Goal: Communication & Community: Answer question/provide support

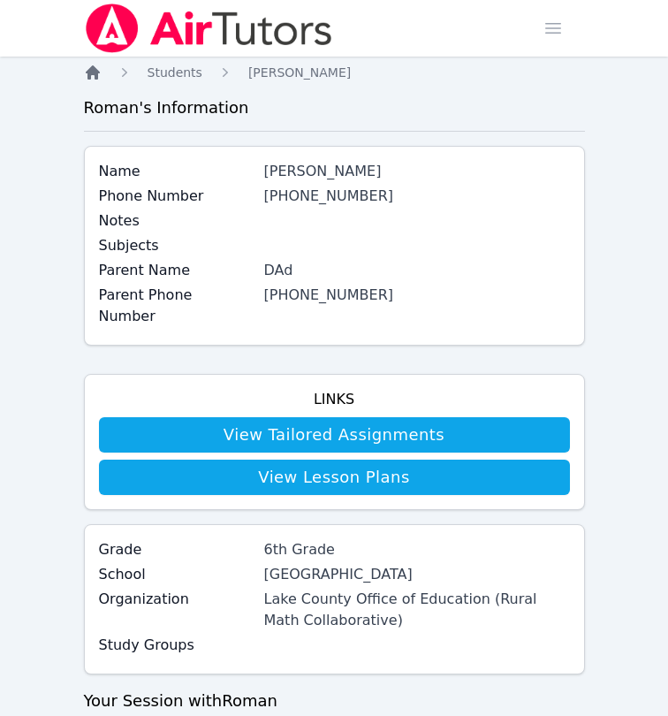
scroll to position [49, 0]
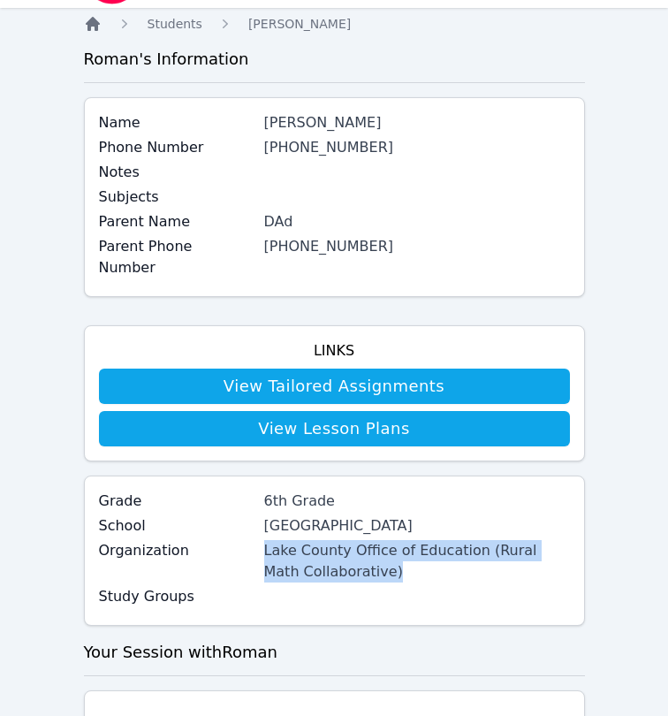
click at [86, 30] on icon "Breadcrumb" at bounding box center [93, 24] width 18 height 18
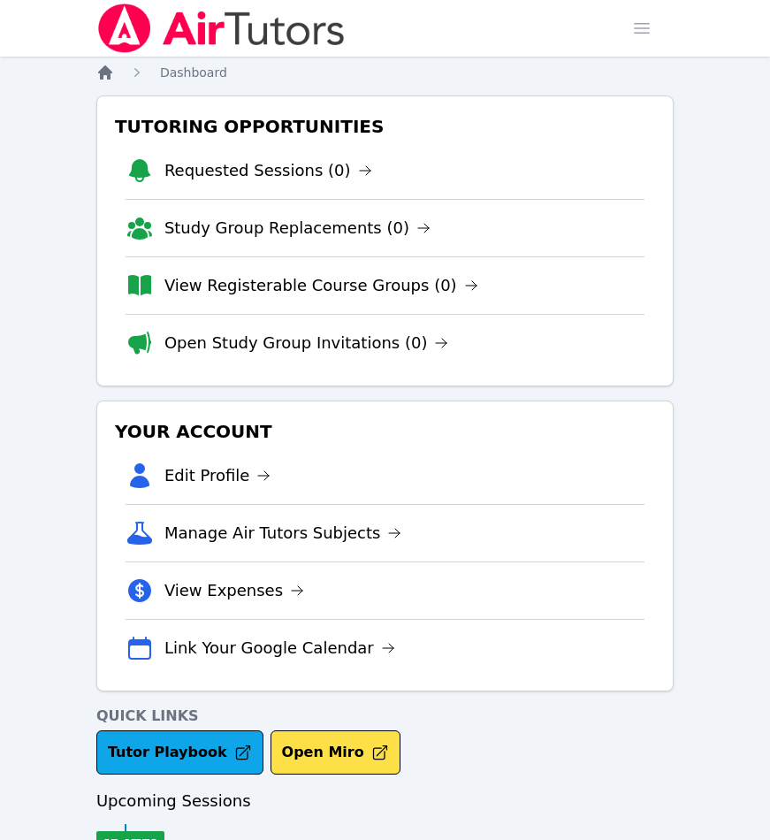
click at [96, 66] on icon "Breadcrumb" at bounding box center [105, 73] width 18 height 18
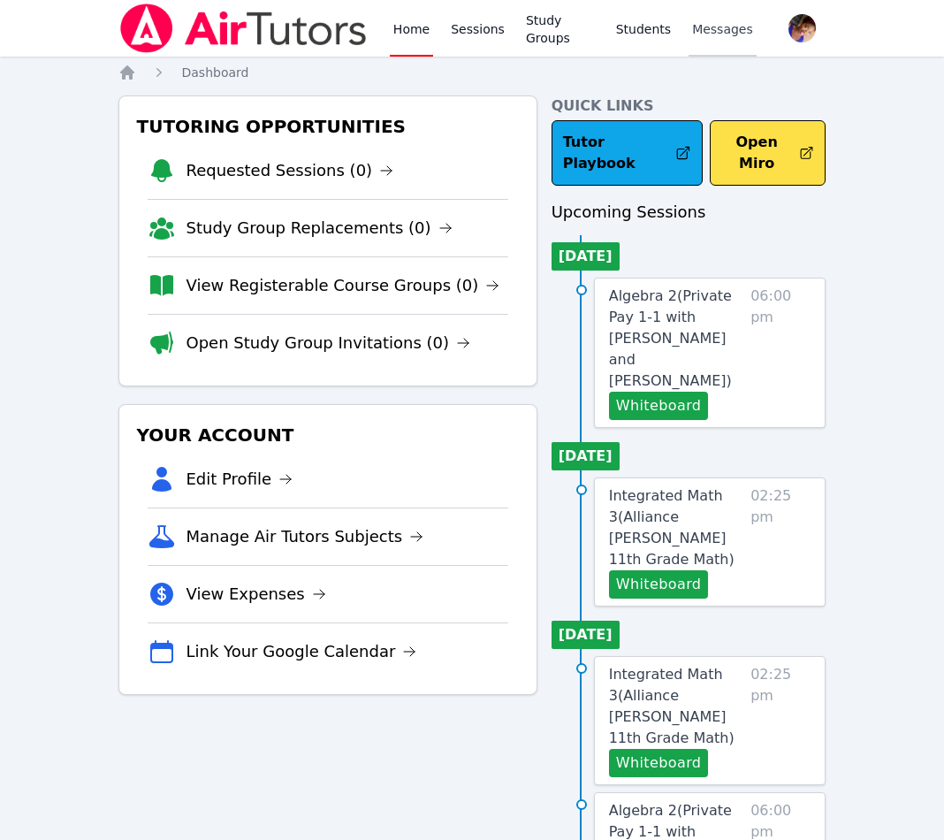
click at [667, 29] on span "Messages" at bounding box center [722, 29] width 61 height 18
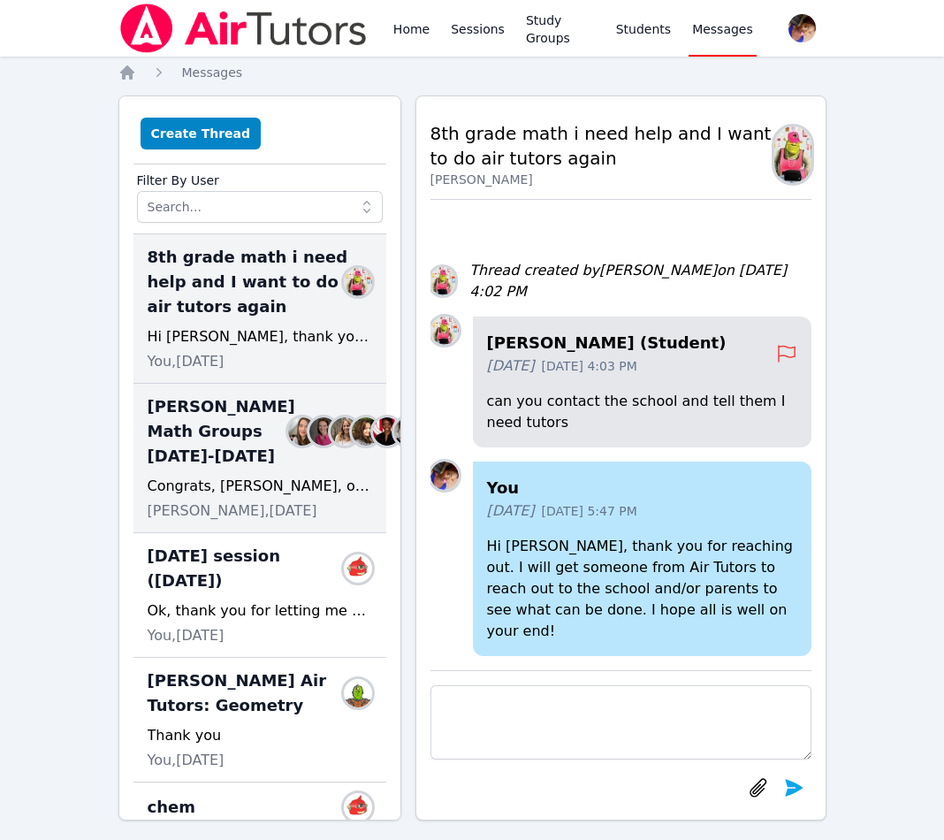
click at [301, 497] on div "Congrats, Joyce, on the proficiency score! Excited to be back working with your…" at bounding box center [260, 486] width 225 height 21
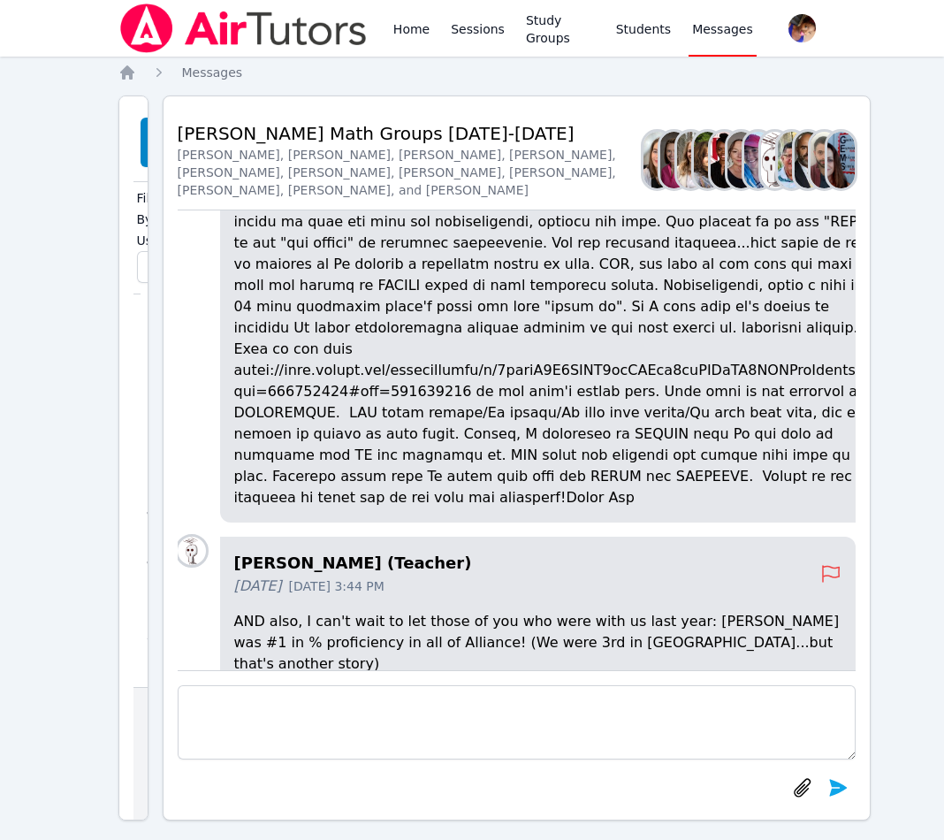
scroll to position [-430, 0]
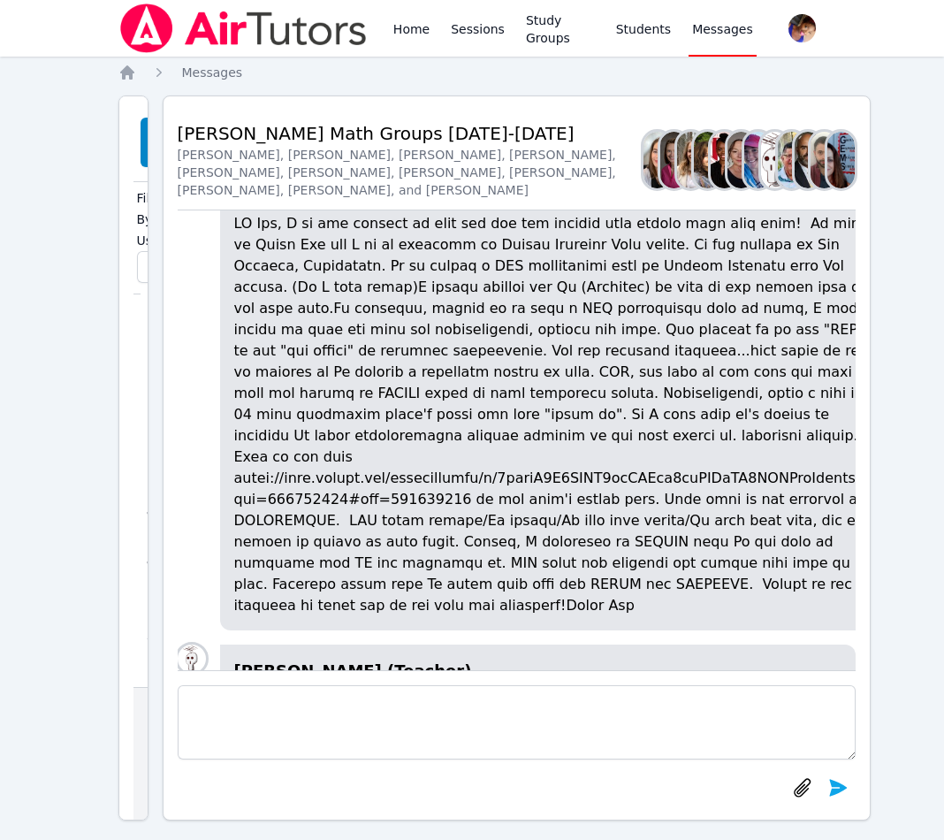
click at [630, 420] on p at bounding box center [559, 414] width 650 height 403
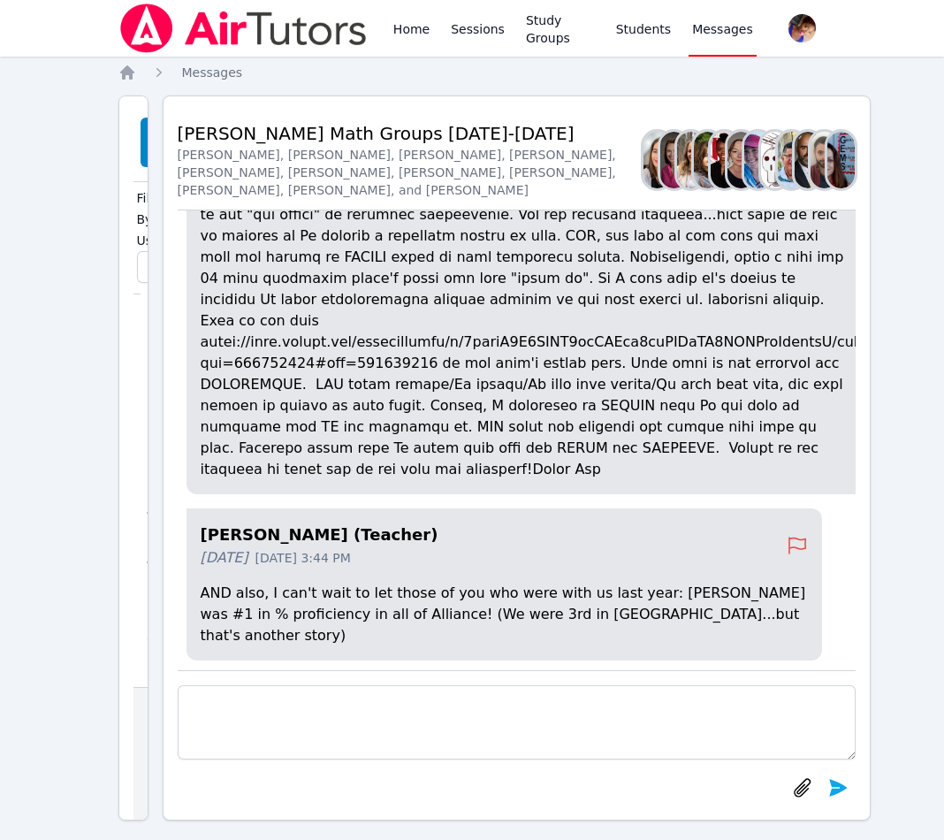
scroll to position [-293, 34]
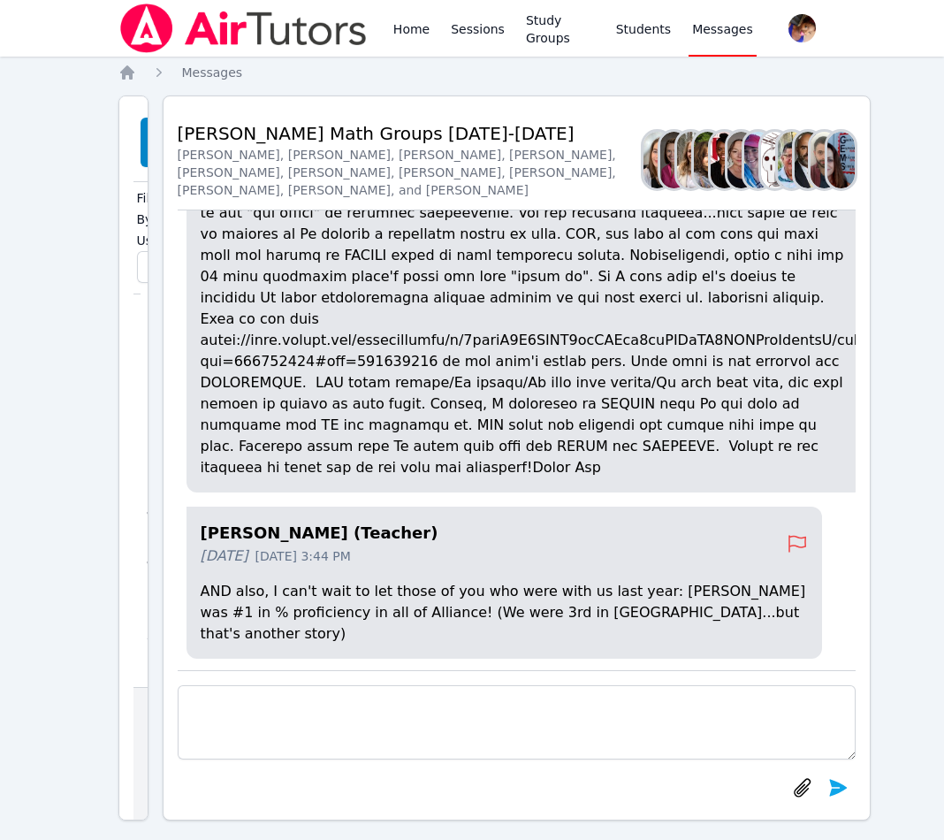
click at [201, 398] on p at bounding box center [526, 276] width 650 height 403
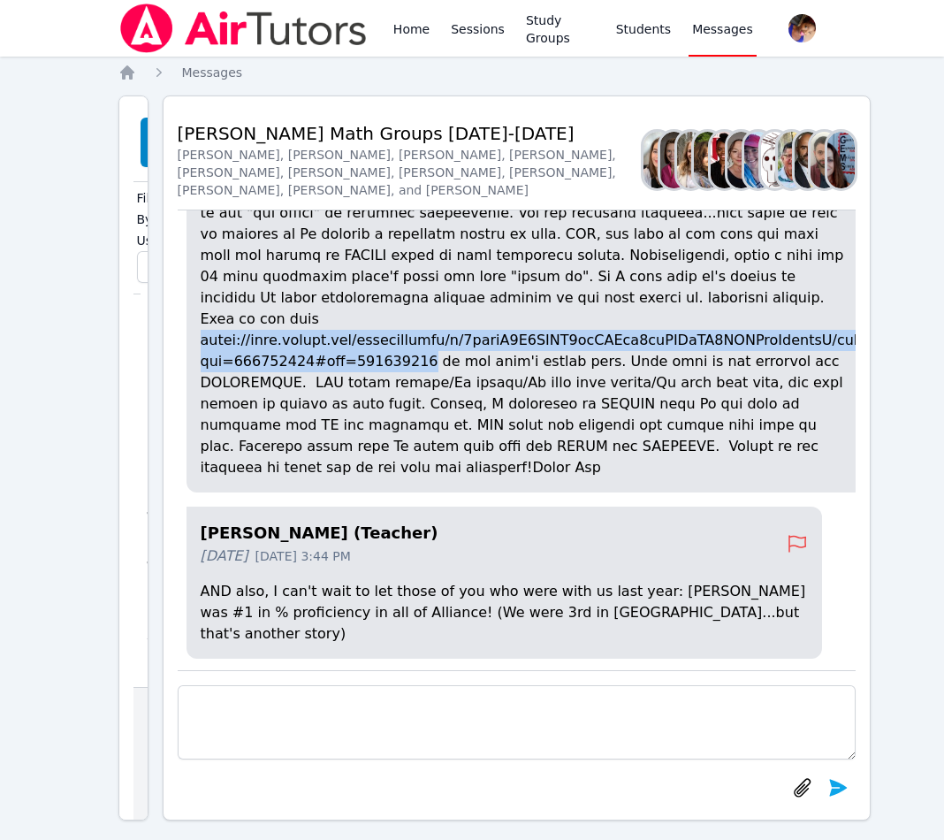
drag, startPoint x: 200, startPoint y: 398, endPoint x: 408, endPoint y: 418, distance: 208.7
click at [408, 418] on p at bounding box center [526, 276] width 650 height 403
copy p "https://docs.google.com/spreadsheets/d/1xplnO0Q5GOBY4rmLAPik9uwUOCaHH5SXYTjeGrz…"
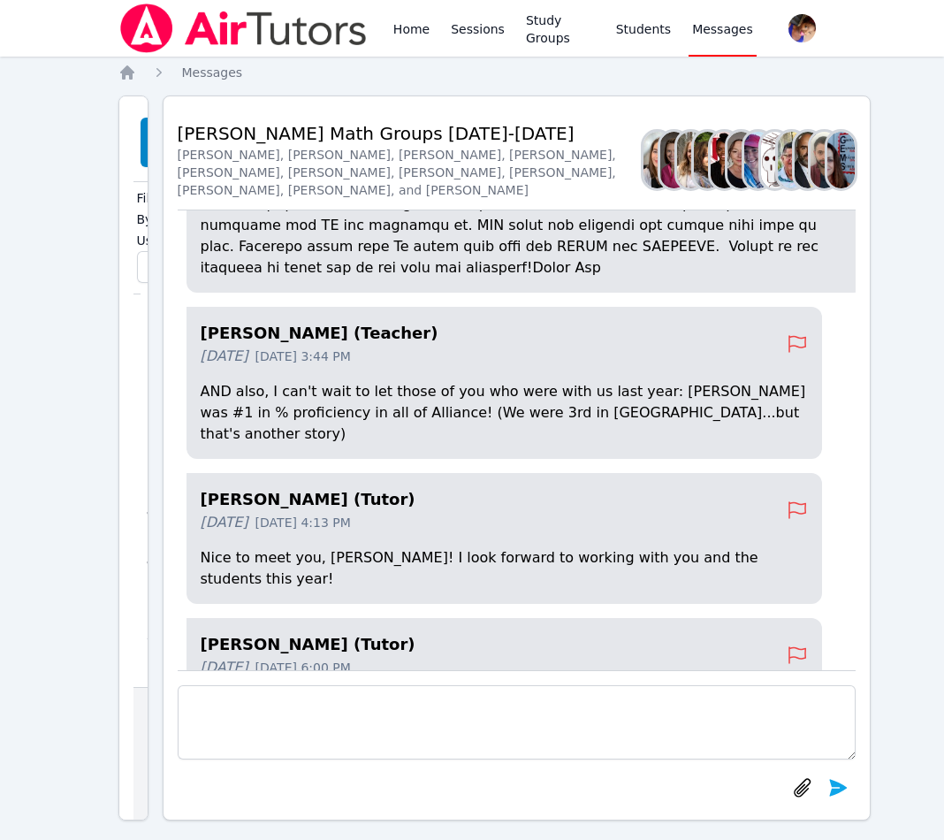
scroll to position [-104, 34]
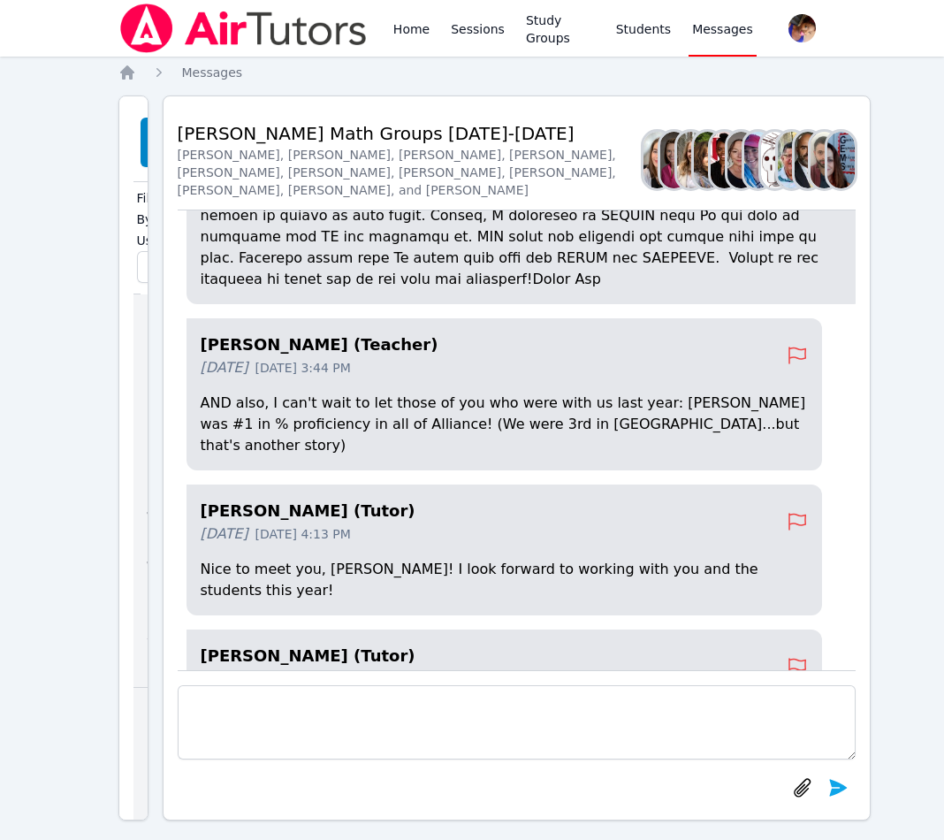
click at [133, 354] on div "8th grade math i need help and I want to do air tutors again Members Hi Roman, …" at bounding box center [147, 490] width 28 height 393
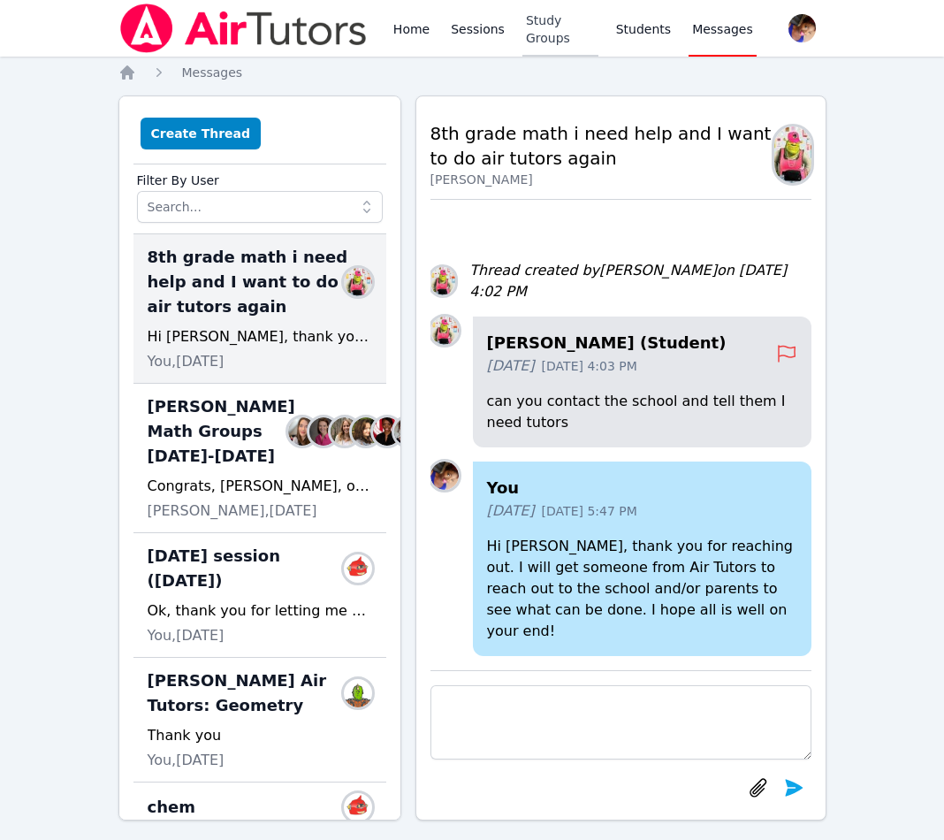
click at [536, 49] on link "Study Groups" at bounding box center [560, 28] width 76 height 57
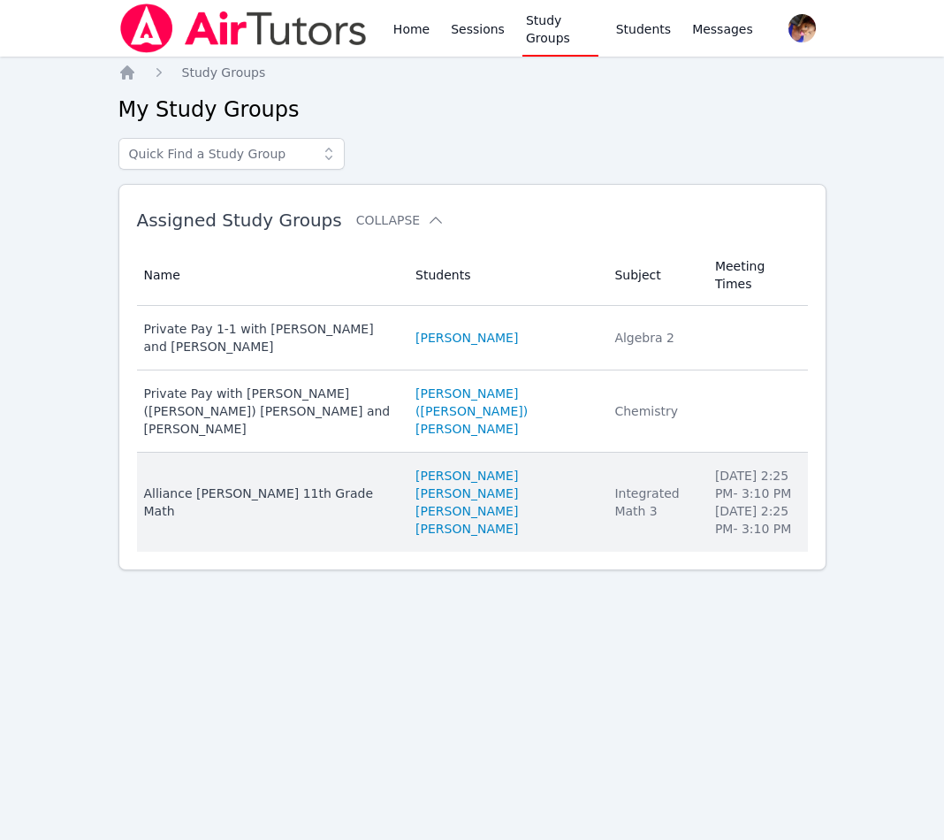
click at [323, 484] on div "Alliance McKinzie 11th Grade Math" at bounding box center [269, 501] width 251 height 35
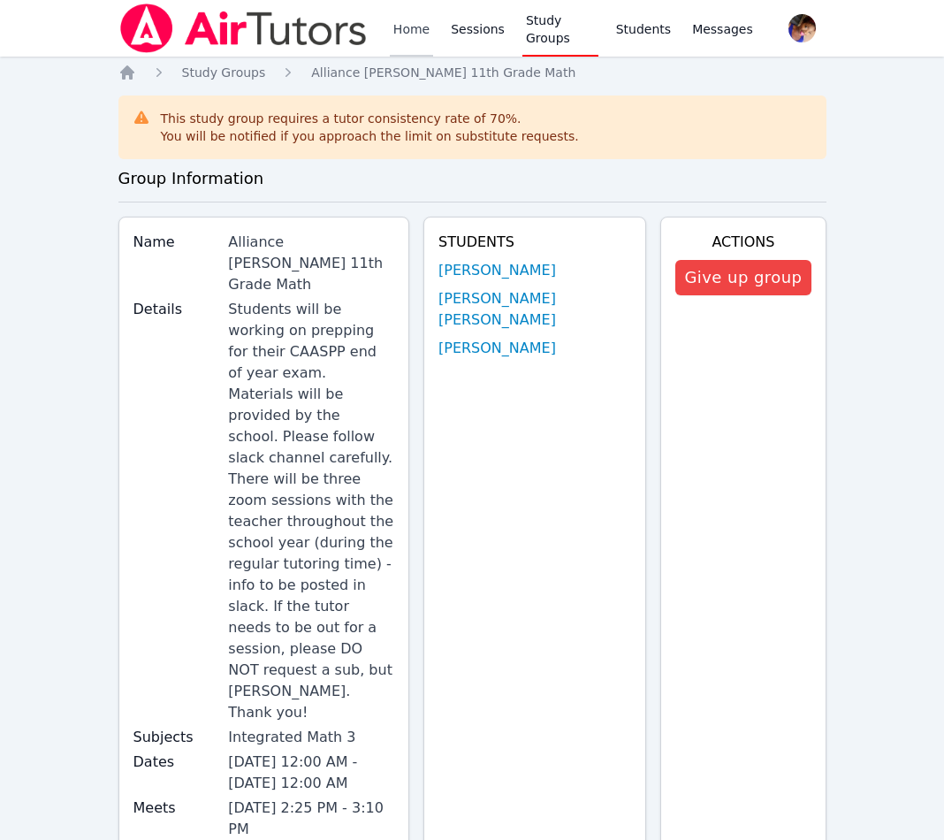
click at [414, 28] on link "Home" at bounding box center [411, 28] width 43 height 57
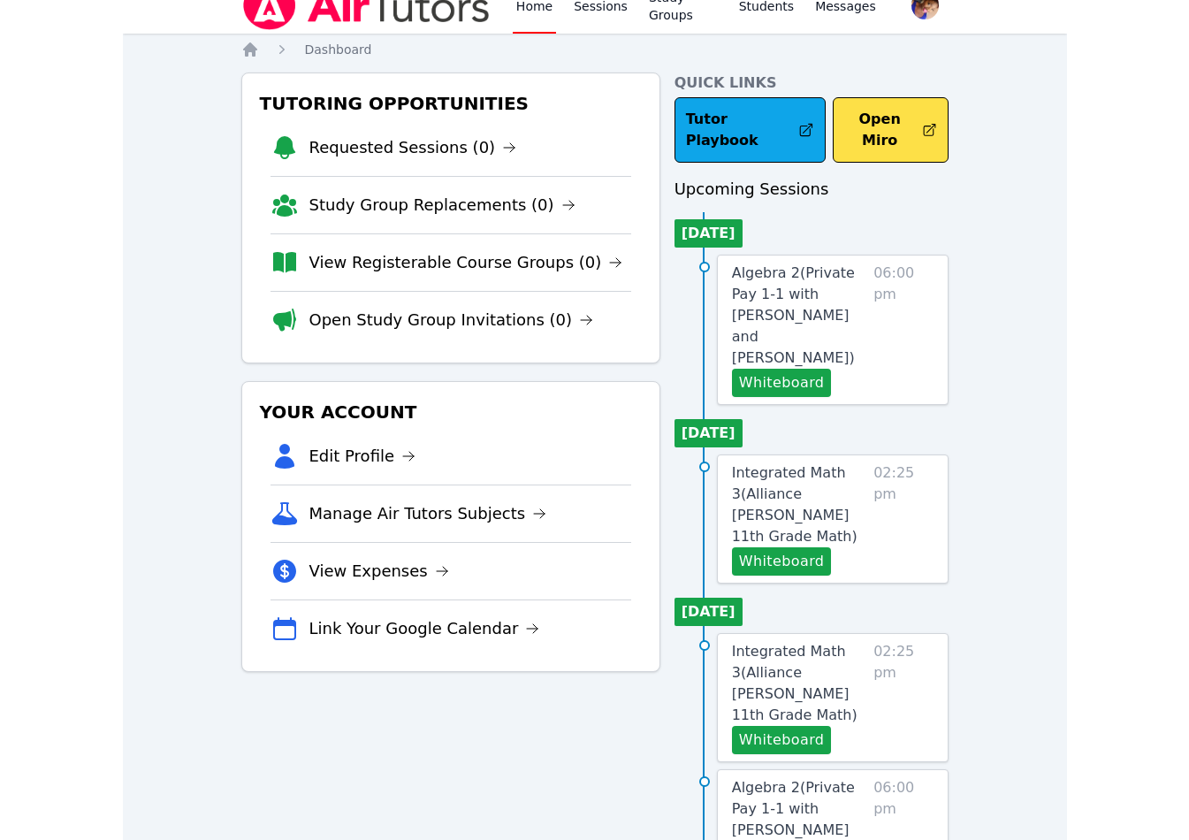
scroll to position [27, 0]
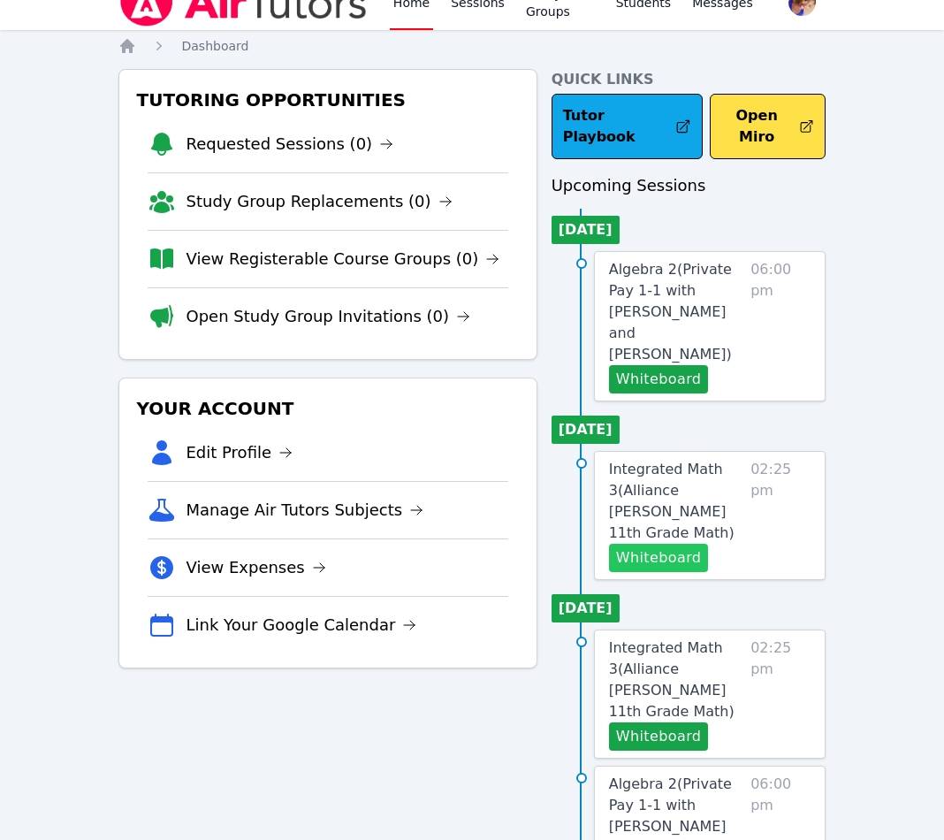
click at [667, 544] on button "Whiteboard" at bounding box center [659, 558] width 100 height 28
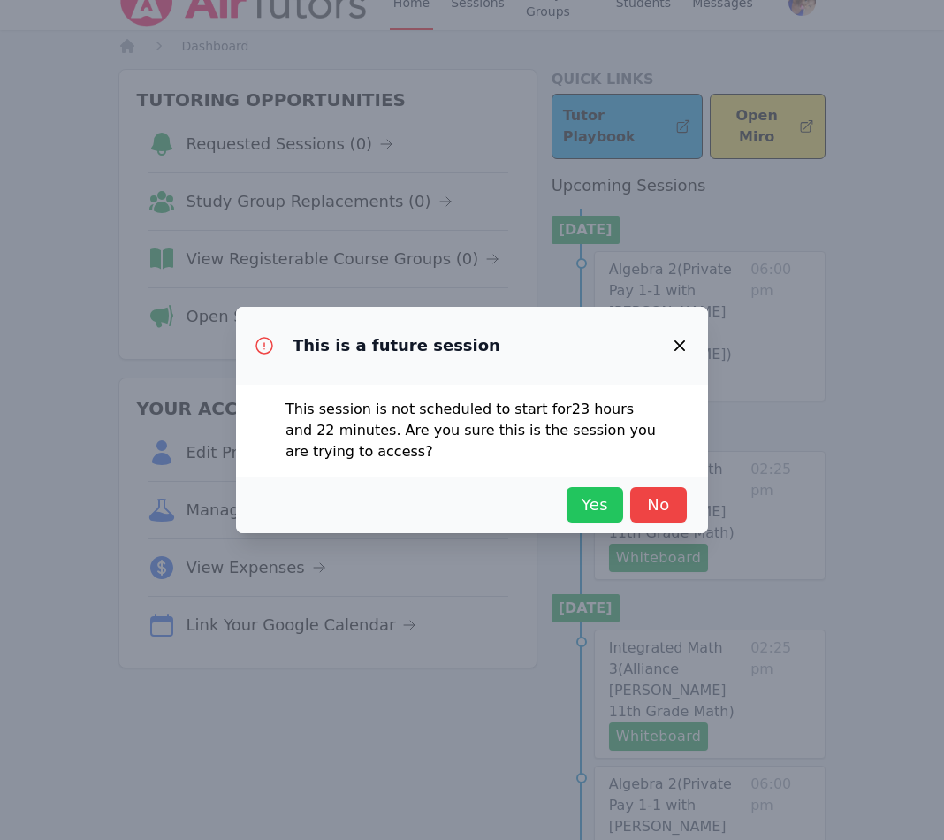
click at [589, 514] on span "Yes" at bounding box center [594, 504] width 39 height 25
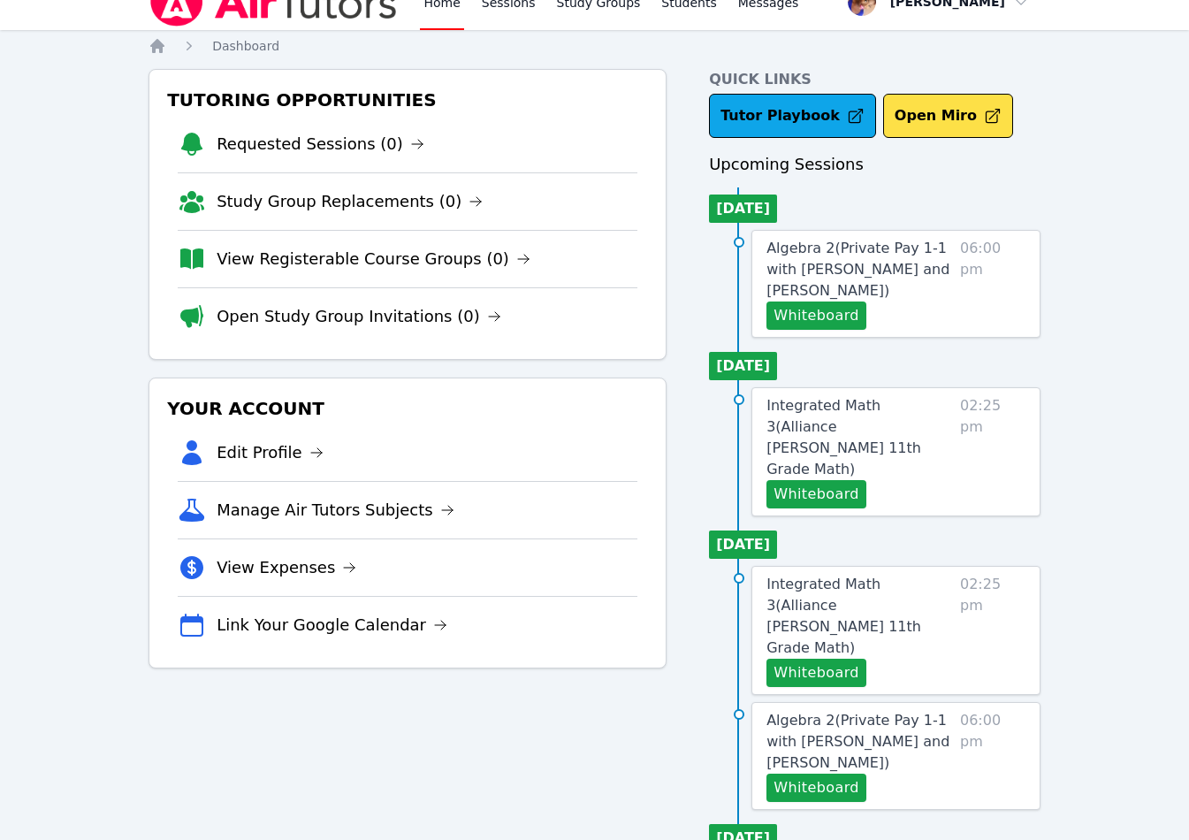
scroll to position [0, 0]
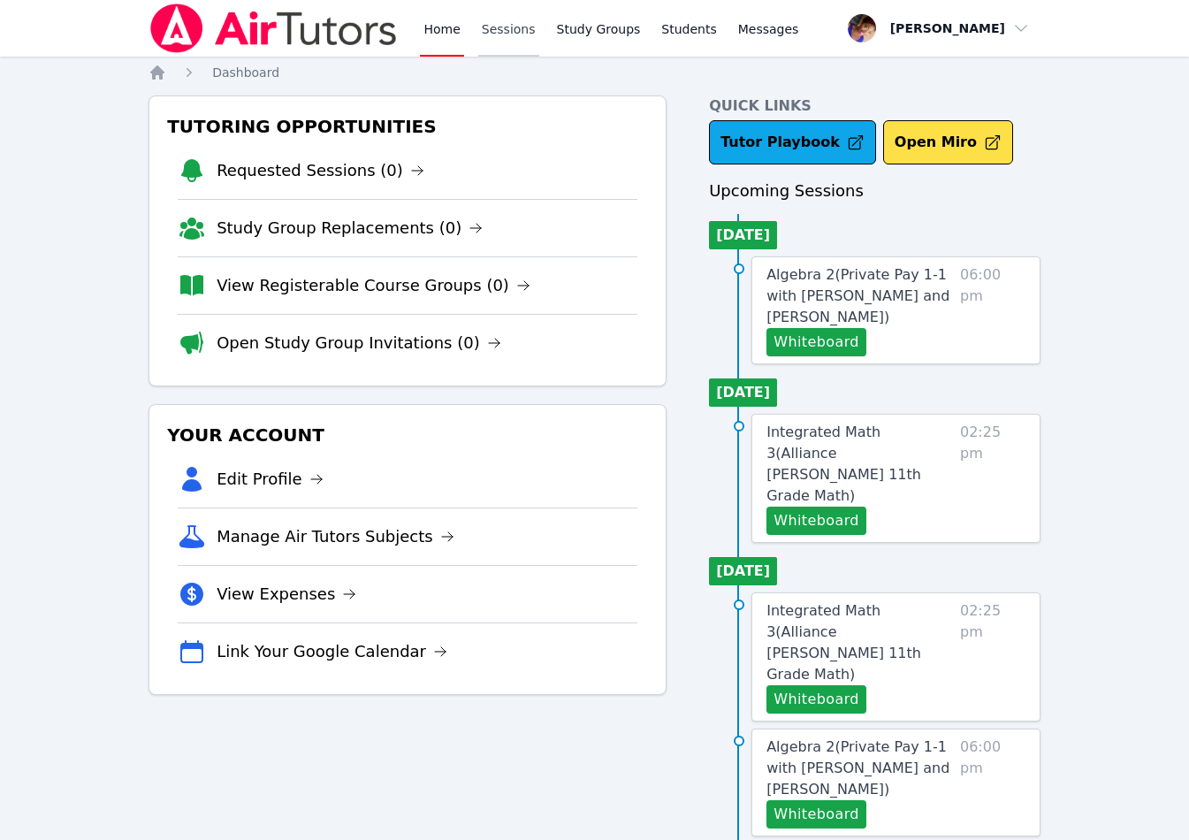
click at [506, 34] on link "Sessions" at bounding box center [508, 28] width 61 height 57
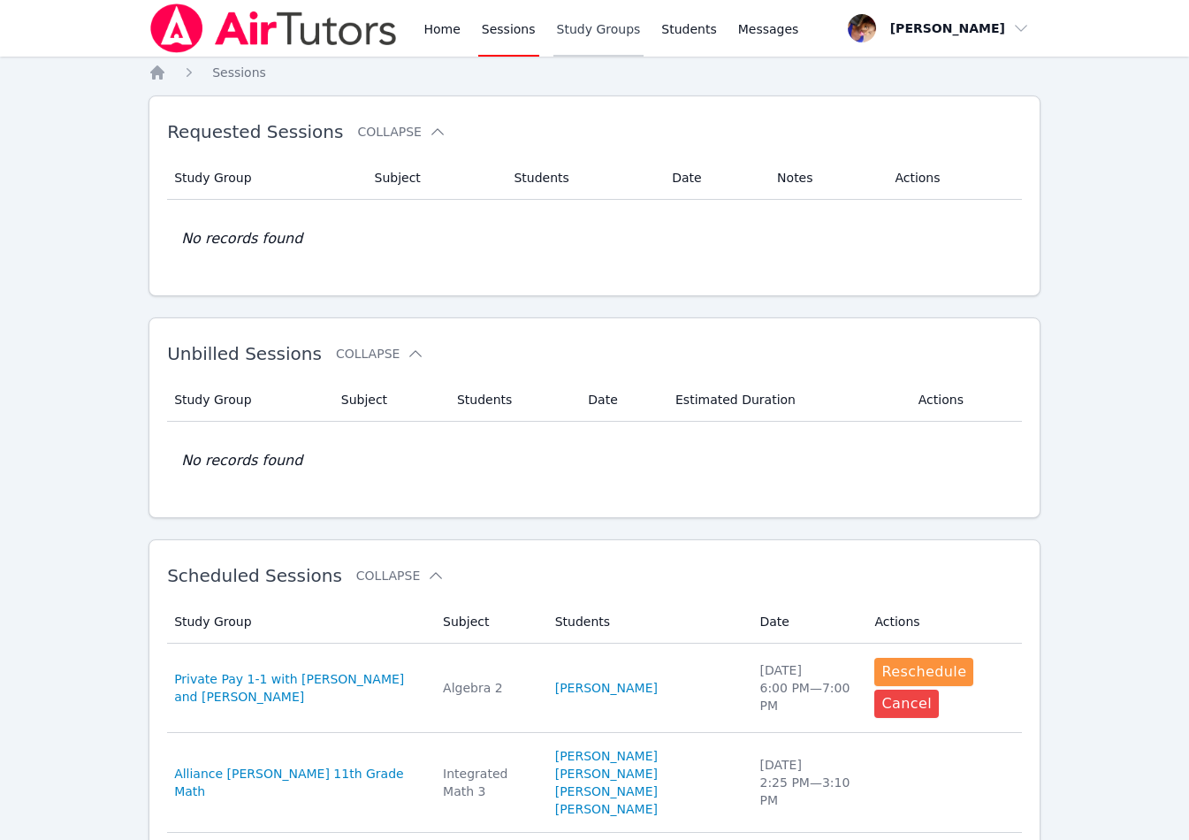
click at [613, 42] on link "Study Groups" at bounding box center [598, 28] width 91 height 57
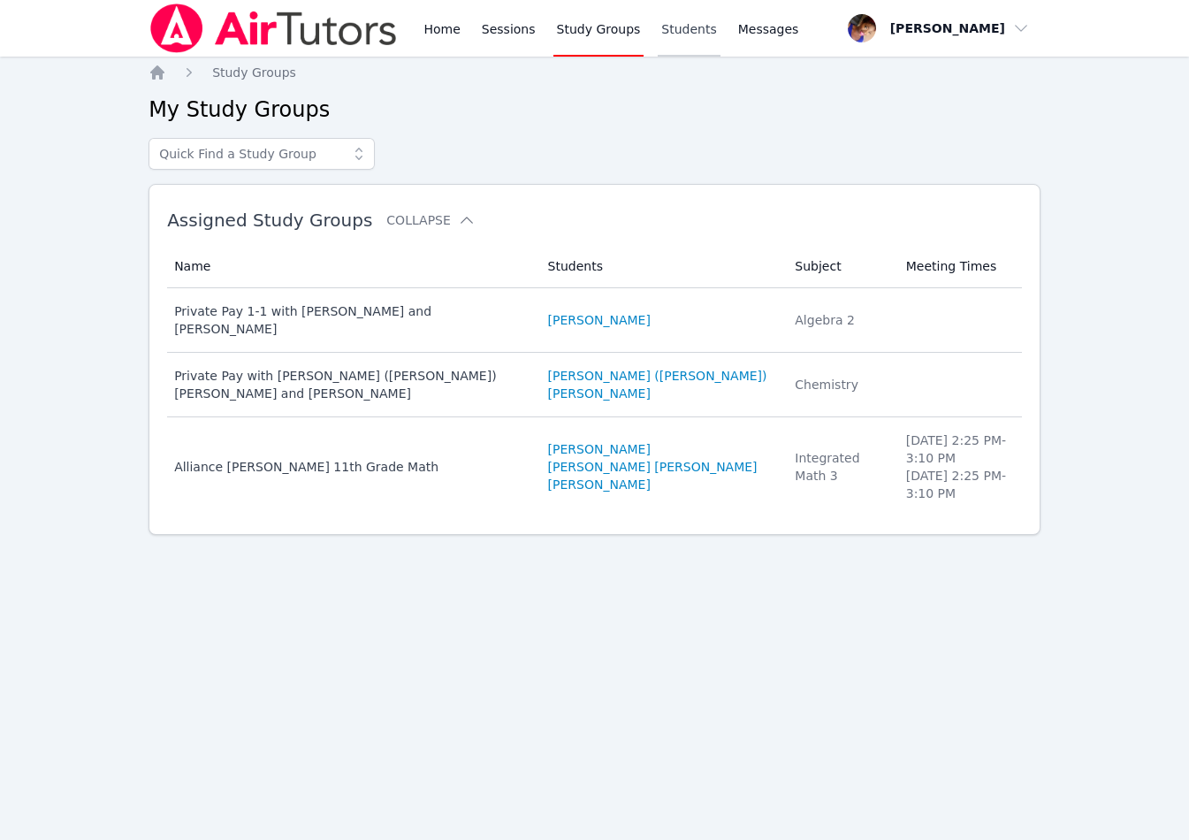
click at [667, 33] on link "Students" at bounding box center [689, 28] width 62 height 57
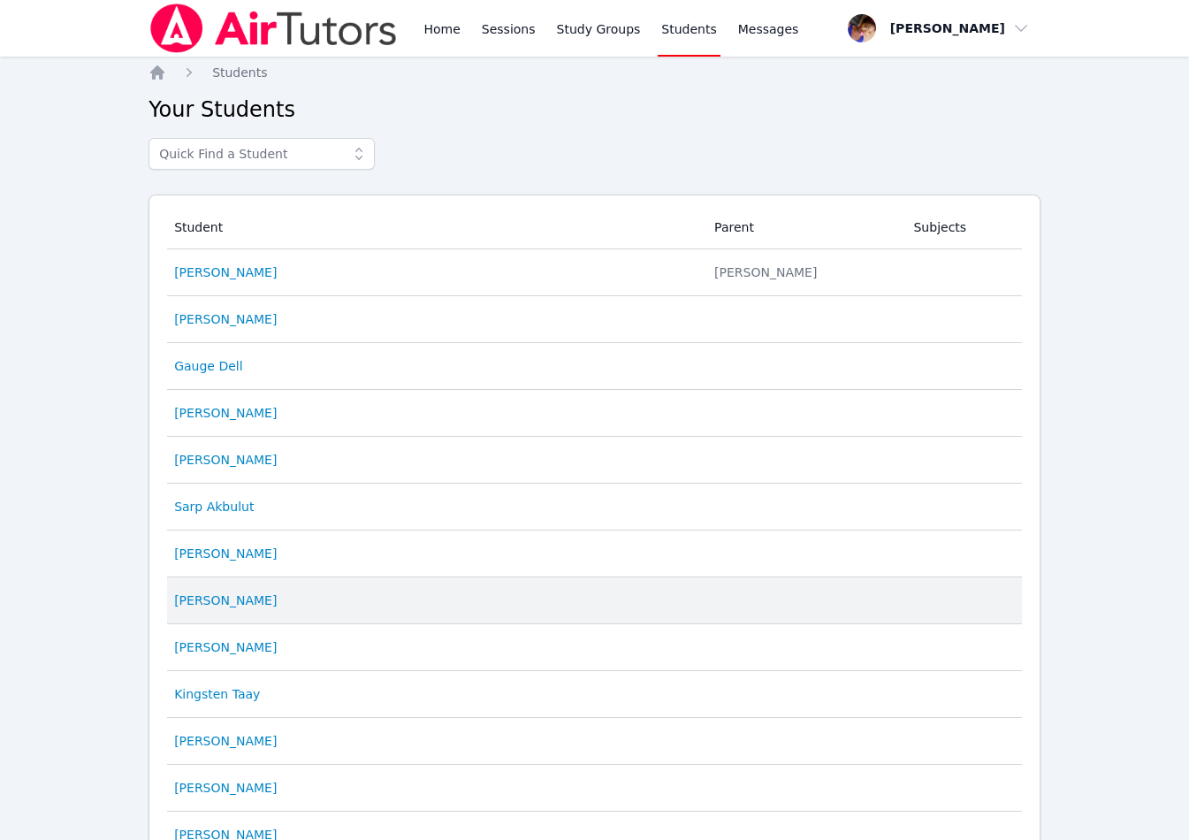
click at [248, 598] on div "Abigail Dang" at bounding box center [433, 600] width 519 height 18
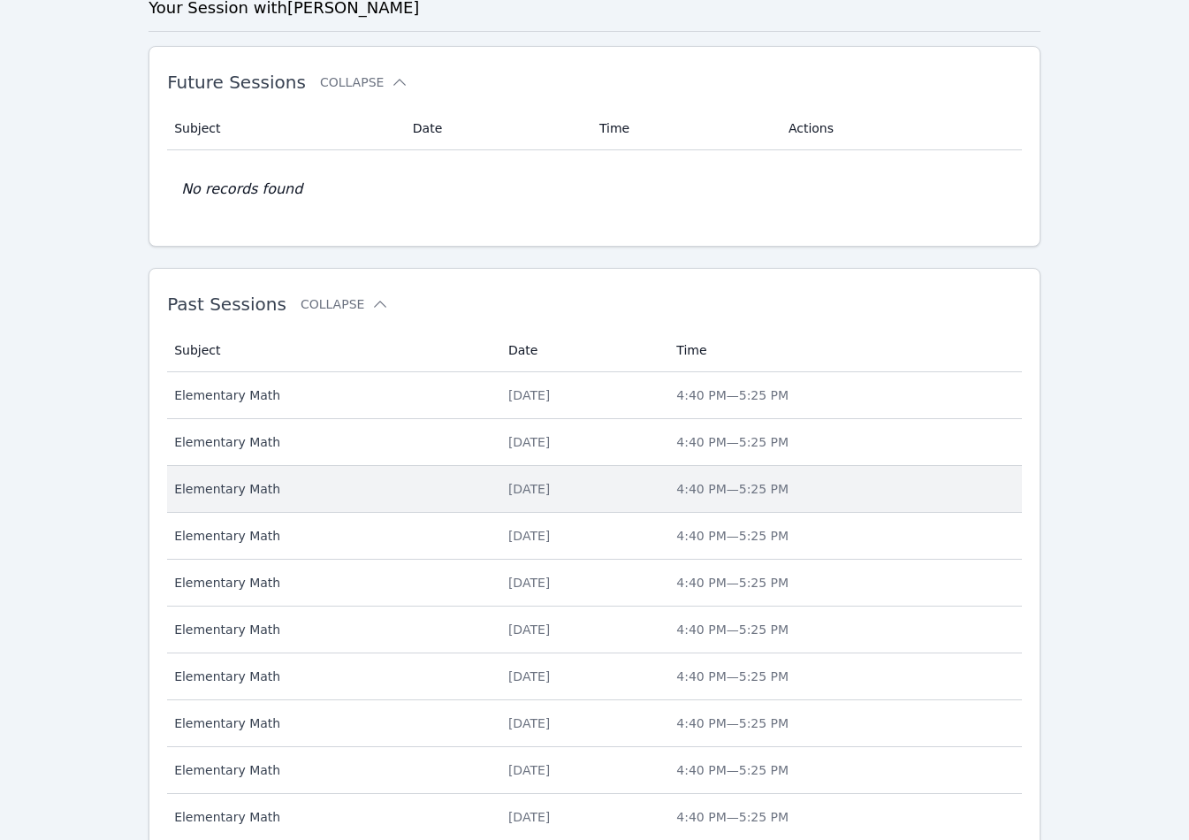
scroll to position [493, 0]
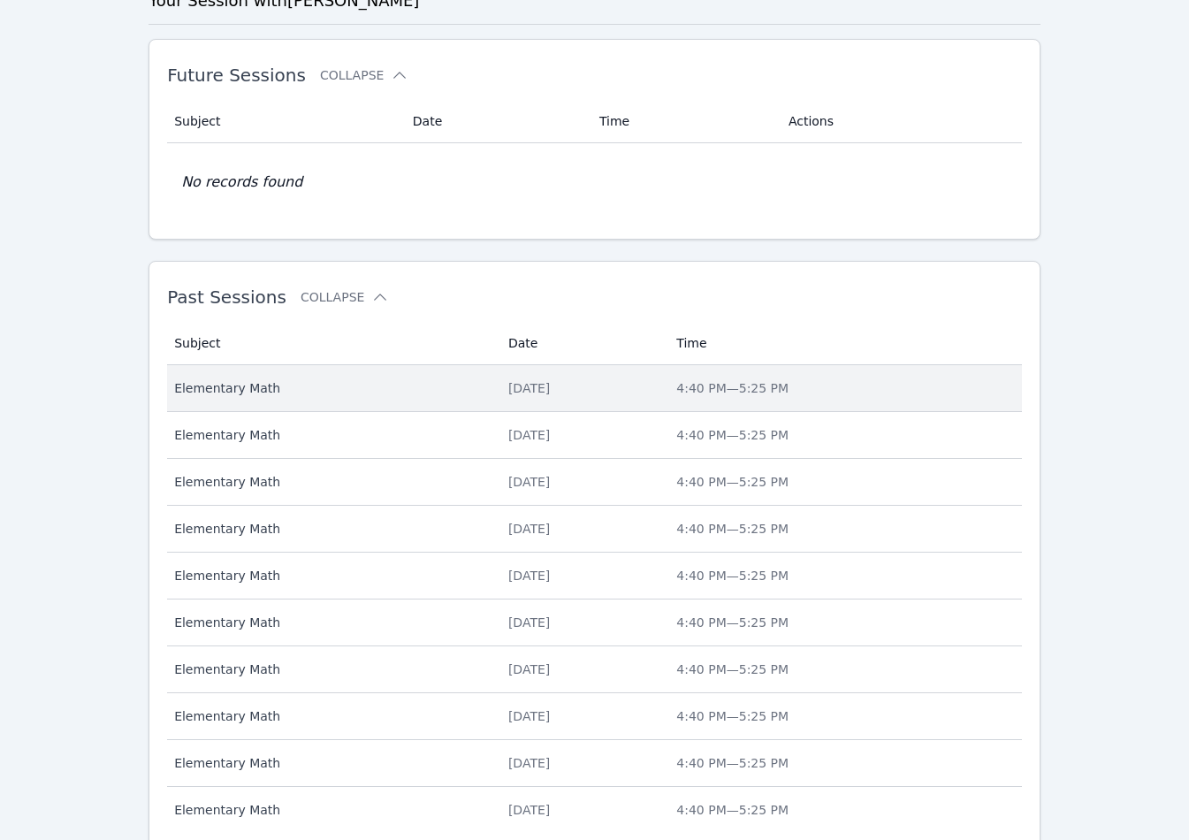
click at [245, 391] on span "Elementary Math" at bounding box center [330, 388] width 313 height 18
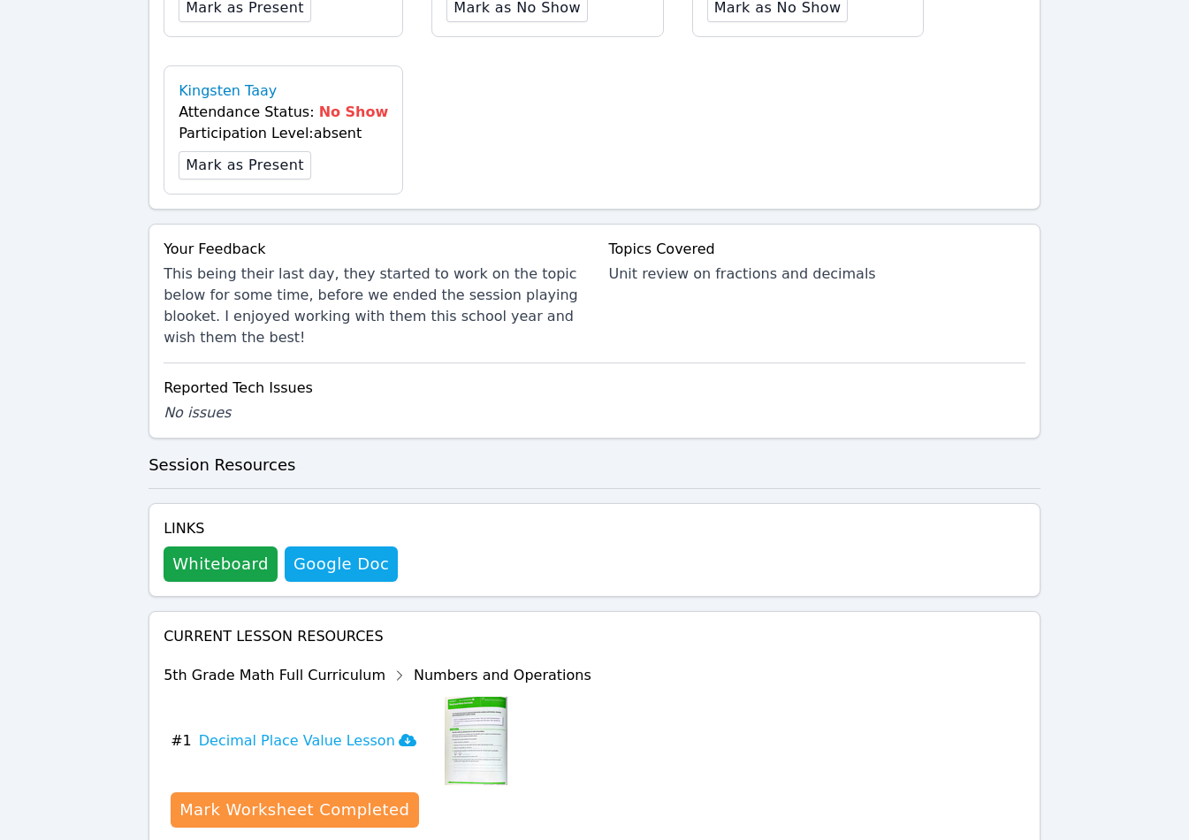
scroll to position [742, 0]
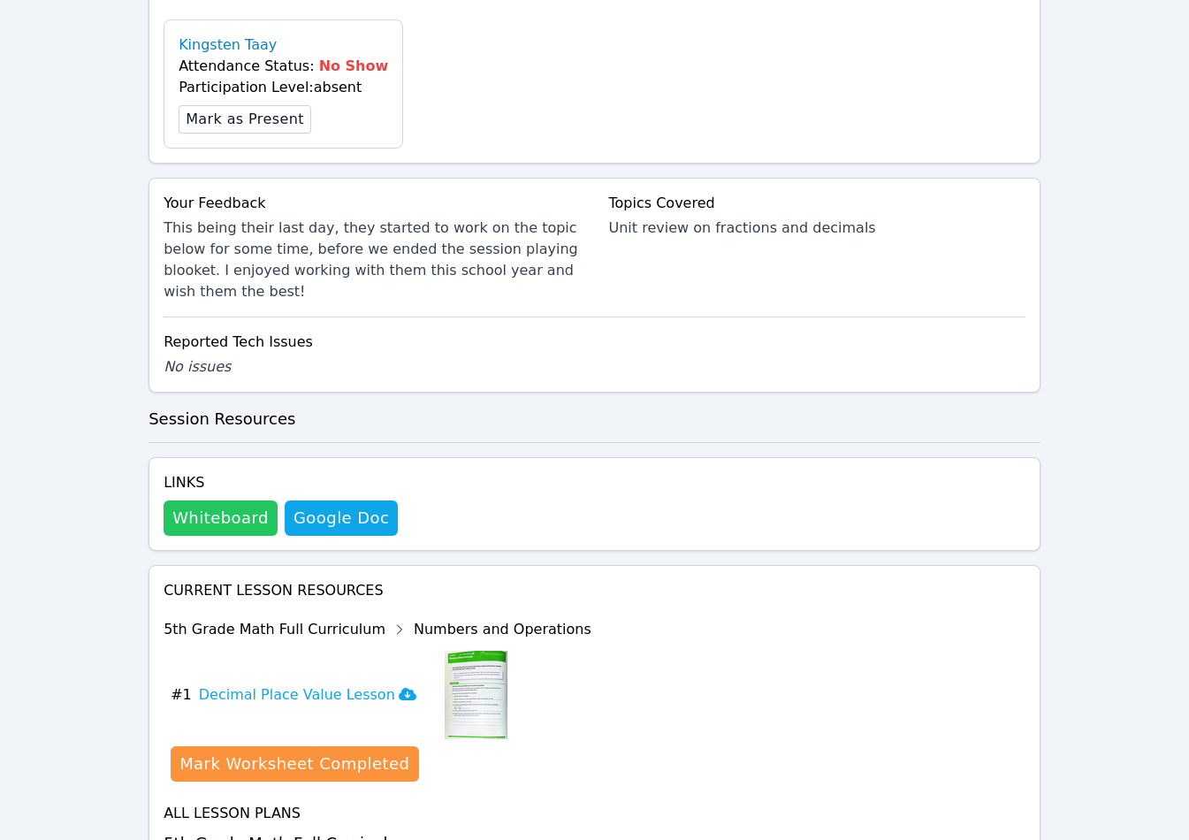
click at [209, 514] on button "Whiteboard" at bounding box center [221, 517] width 114 height 35
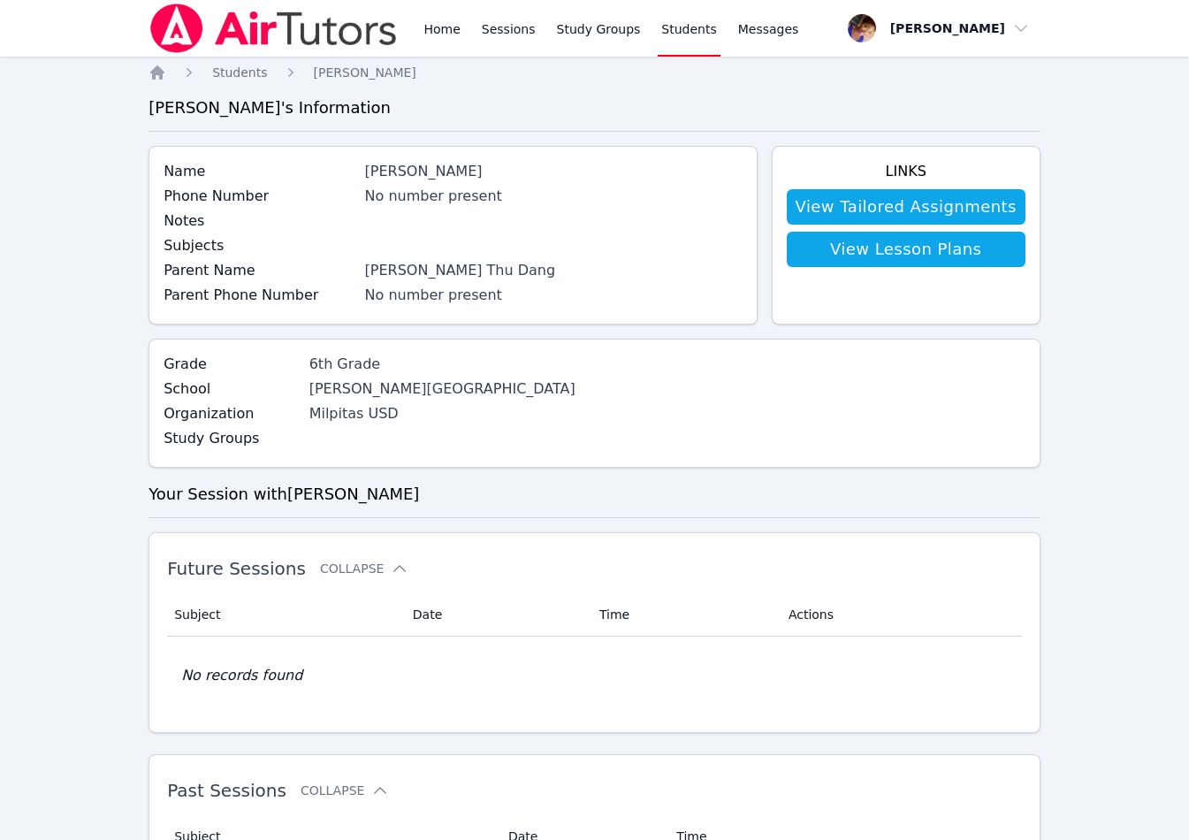
click at [667, 42] on link "Students" at bounding box center [689, 28] width 62 height 57
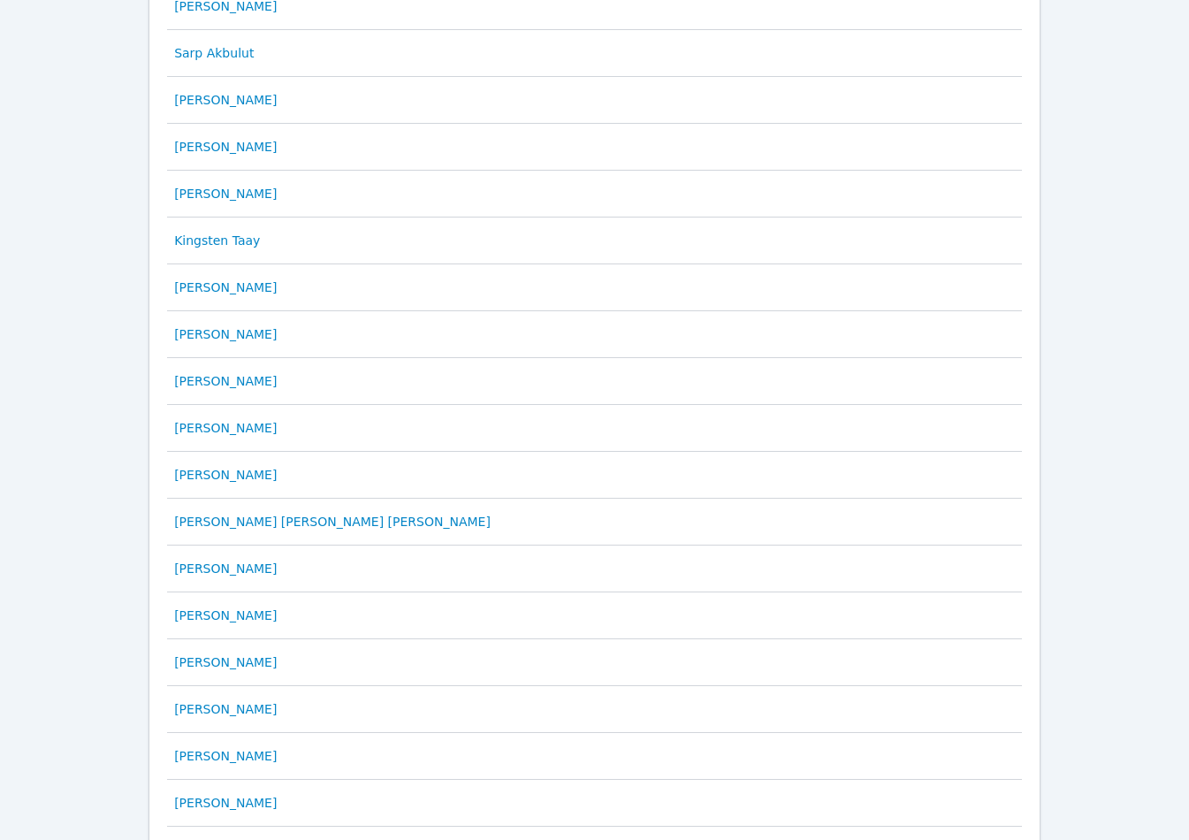
scroll to position [468, 0]
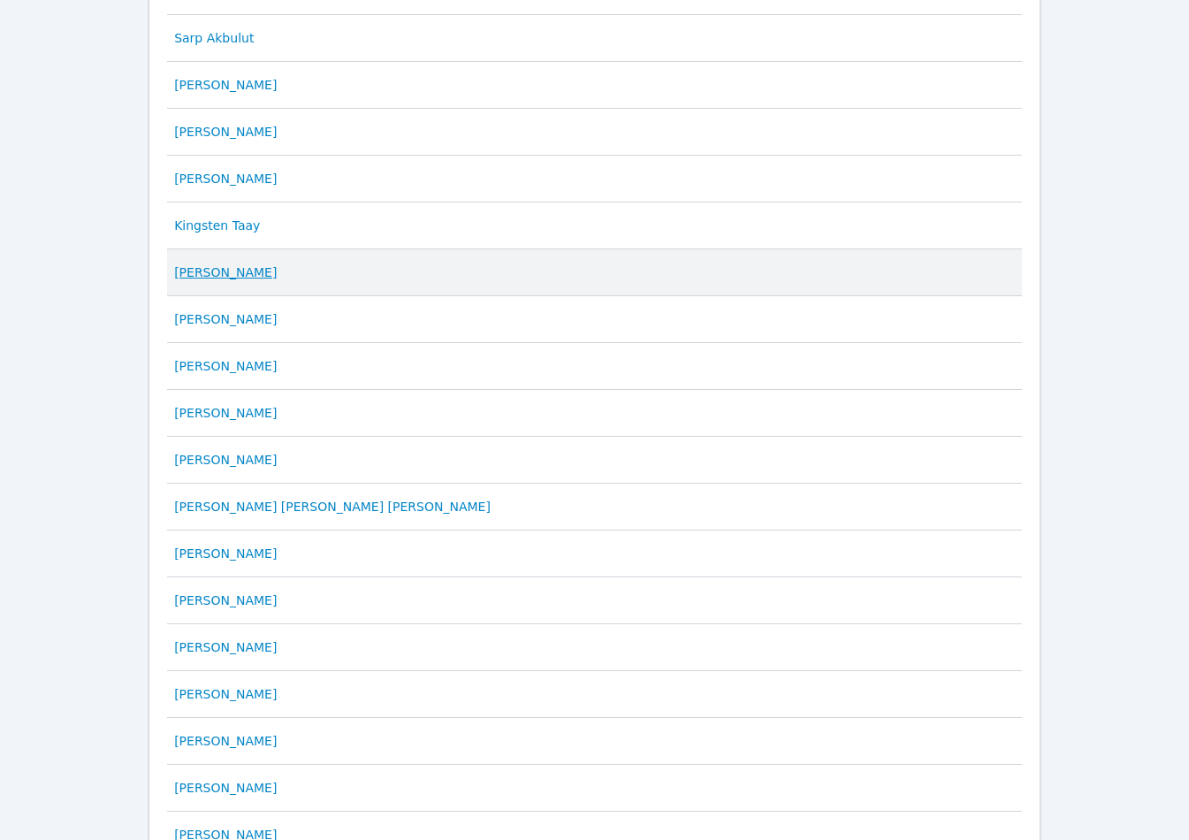
click at [249, 270] on link "Calista Miller-Rodriquez" at bounding box center [225, 272] width 103 height 18
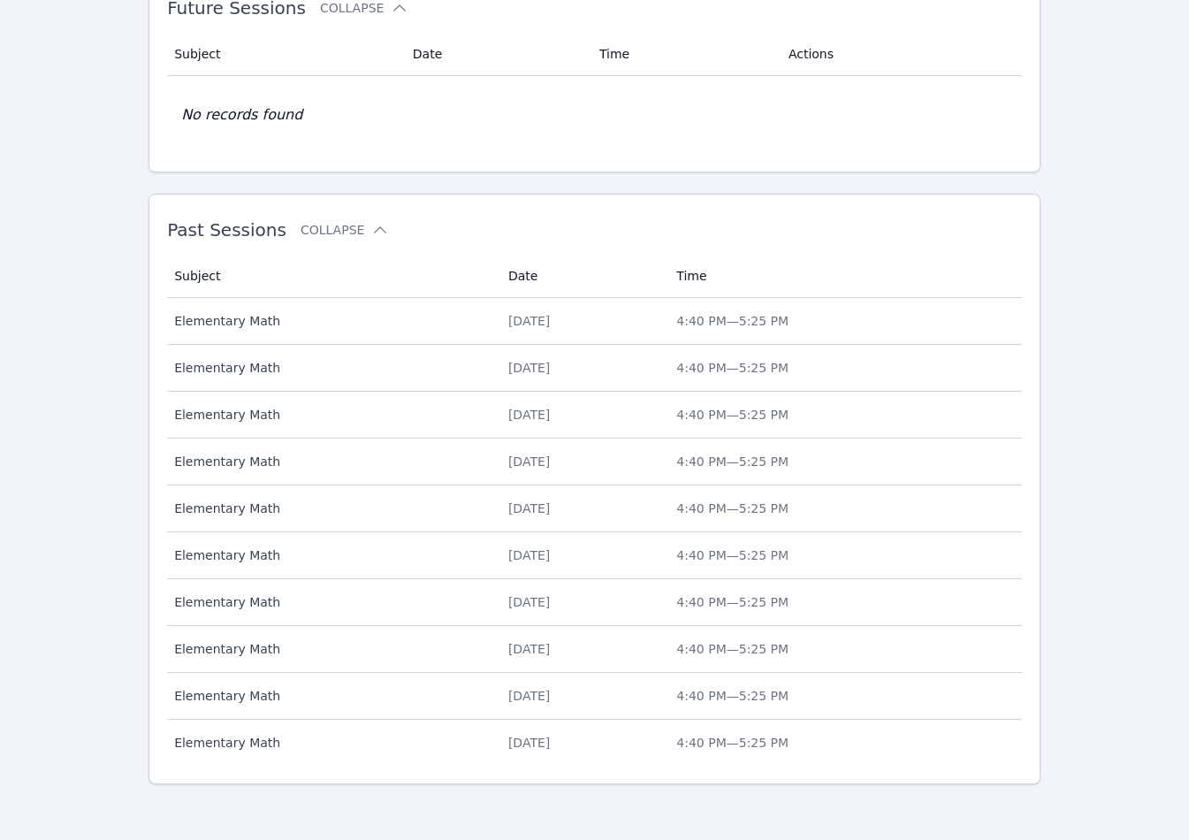
scroll to position [561, 0]
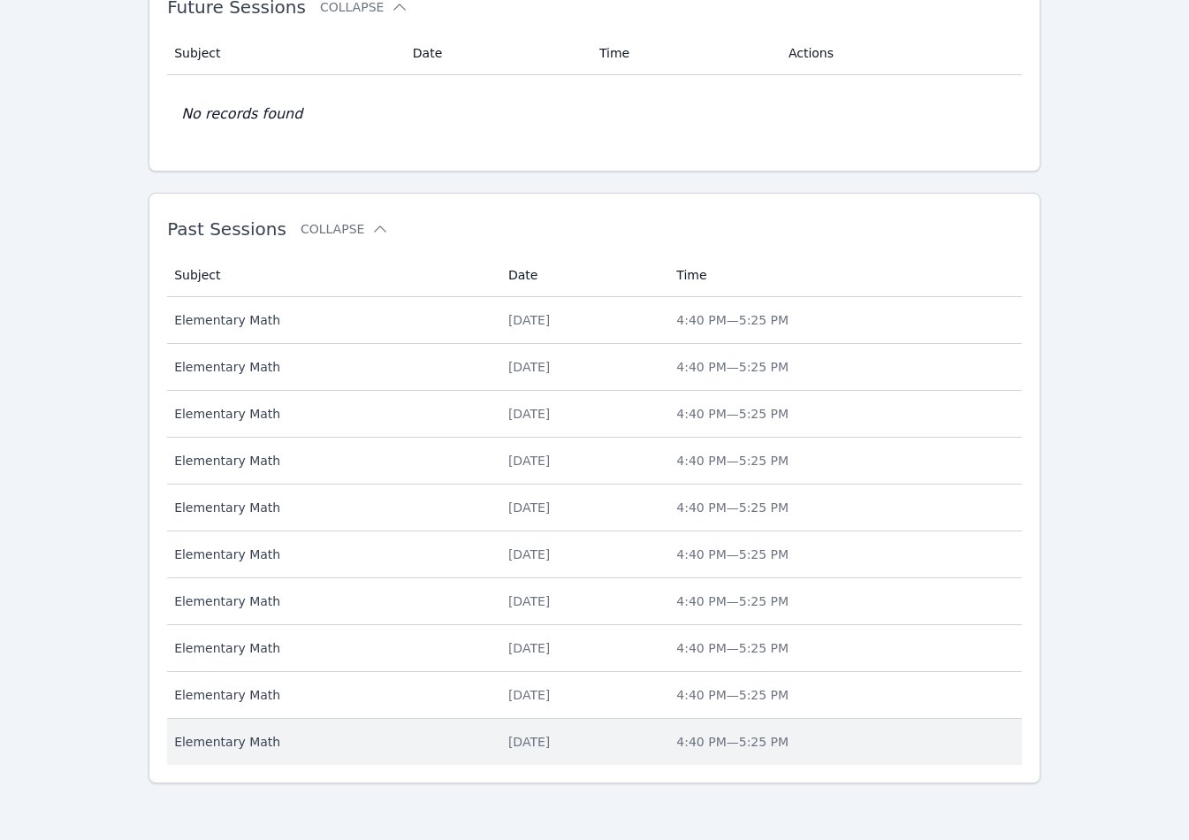
click at [255, 715] on span "Elementary Math" at bounding box center [330, 742] width 313 height 18
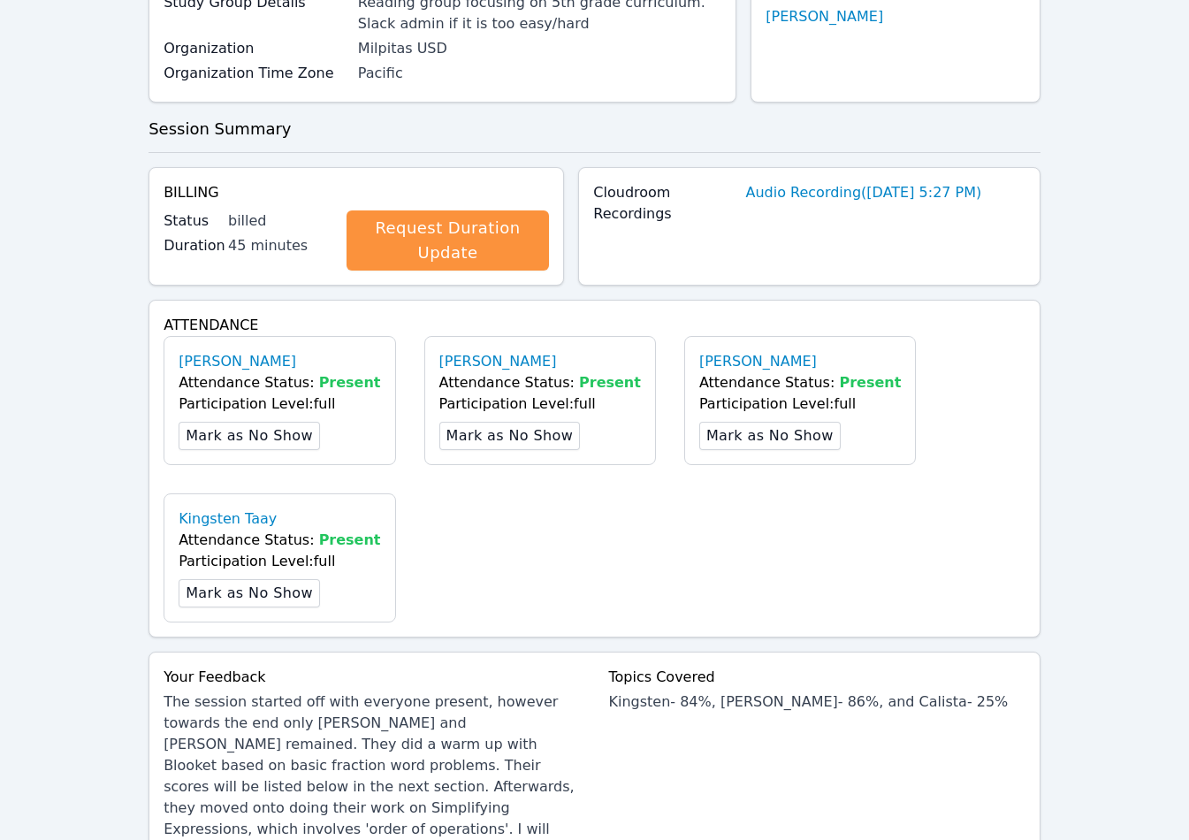
scroll to position [779, 0]
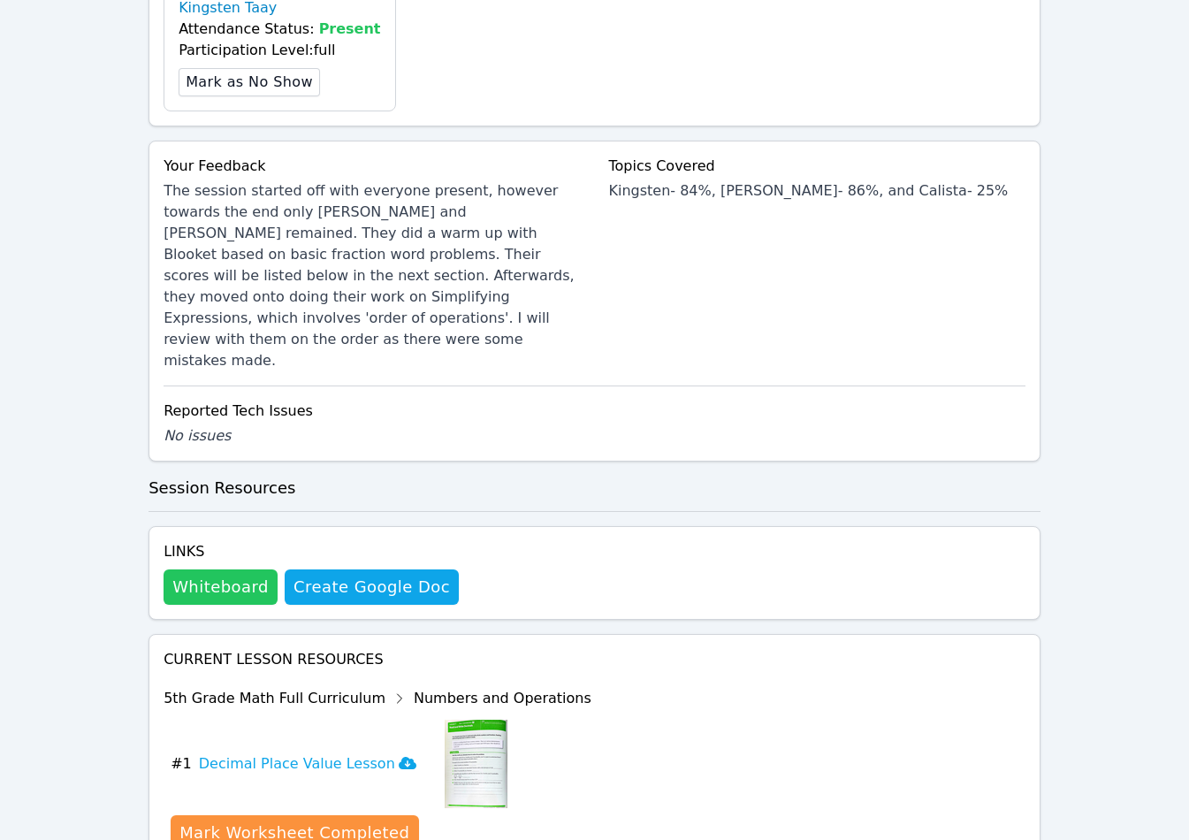
click at [205, 569] on button "Whiteboard" at bounding box center [221, 586] width 114 height 35
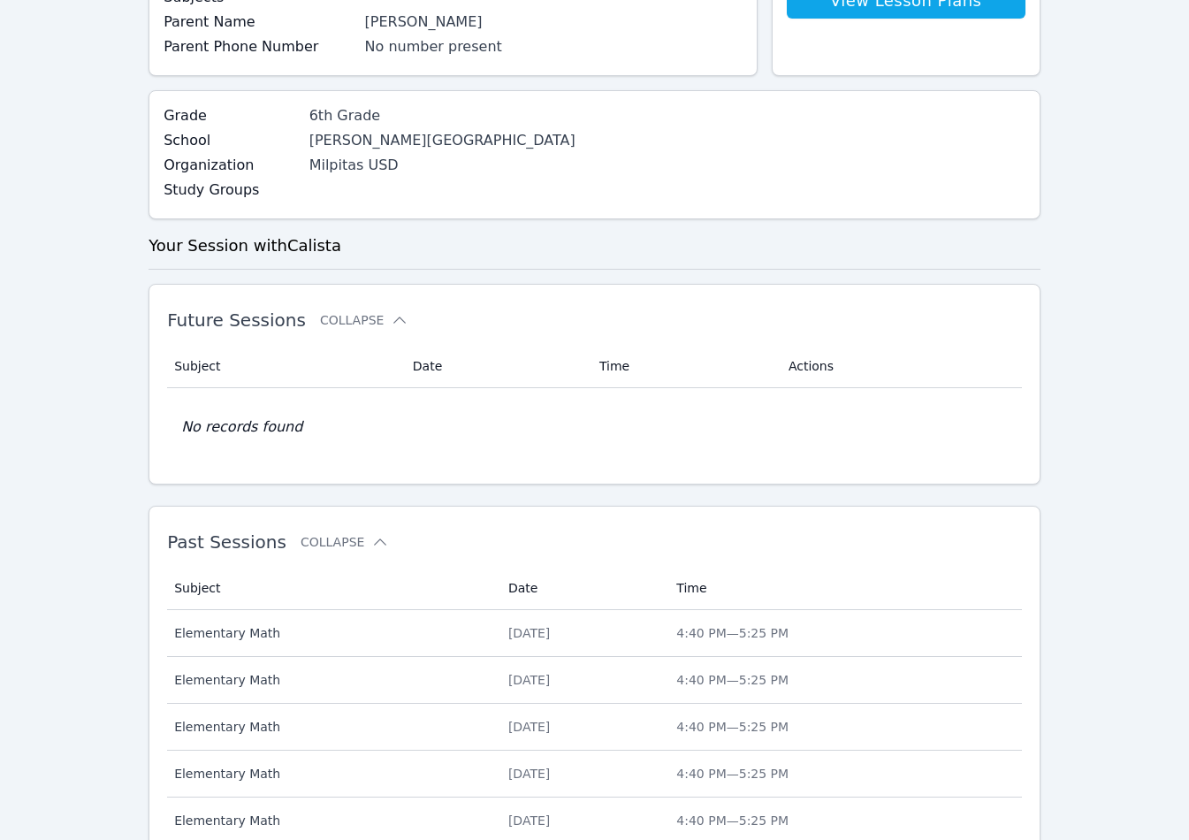
scroll to position [561, 0]
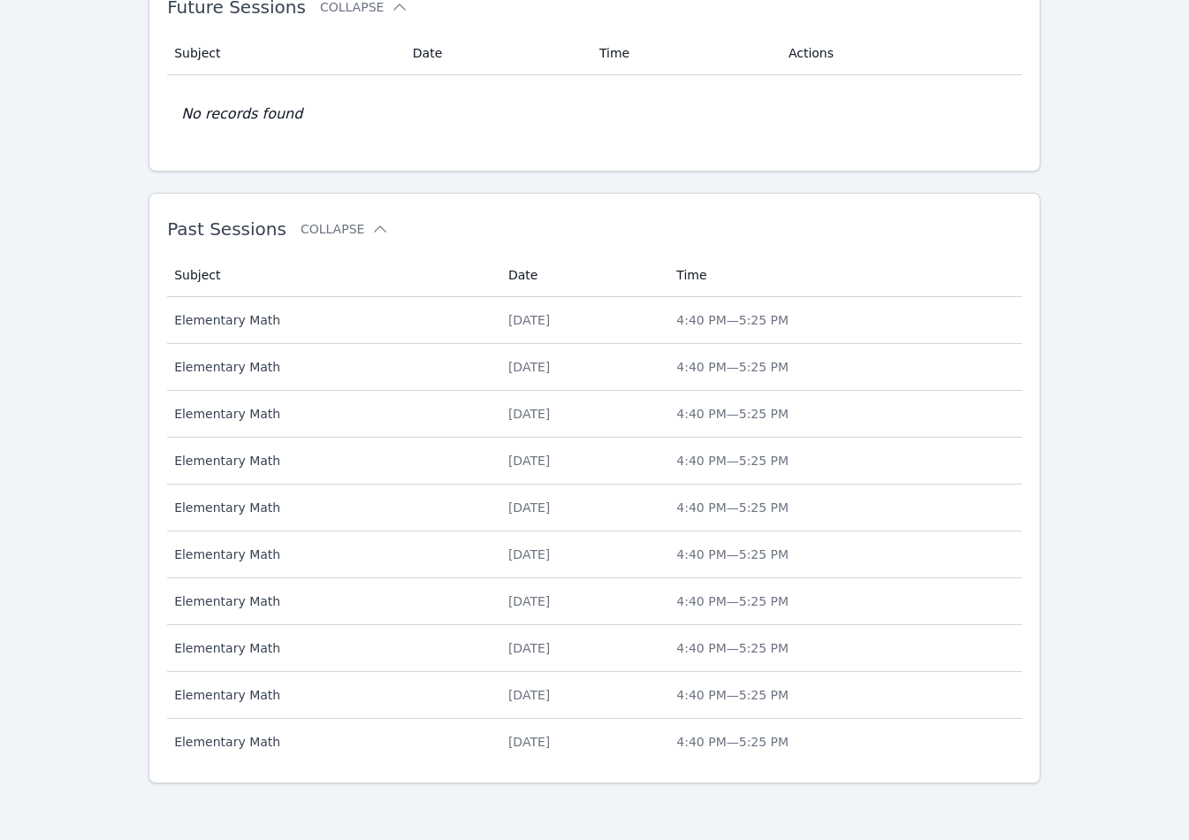
click at [383, 227] on h2 "Past Sessions Collapse" at bounding box center [566, 228] width 798 height 21
click at [376, 233] on icon at bounding box center [380, 229] width 18 height 18
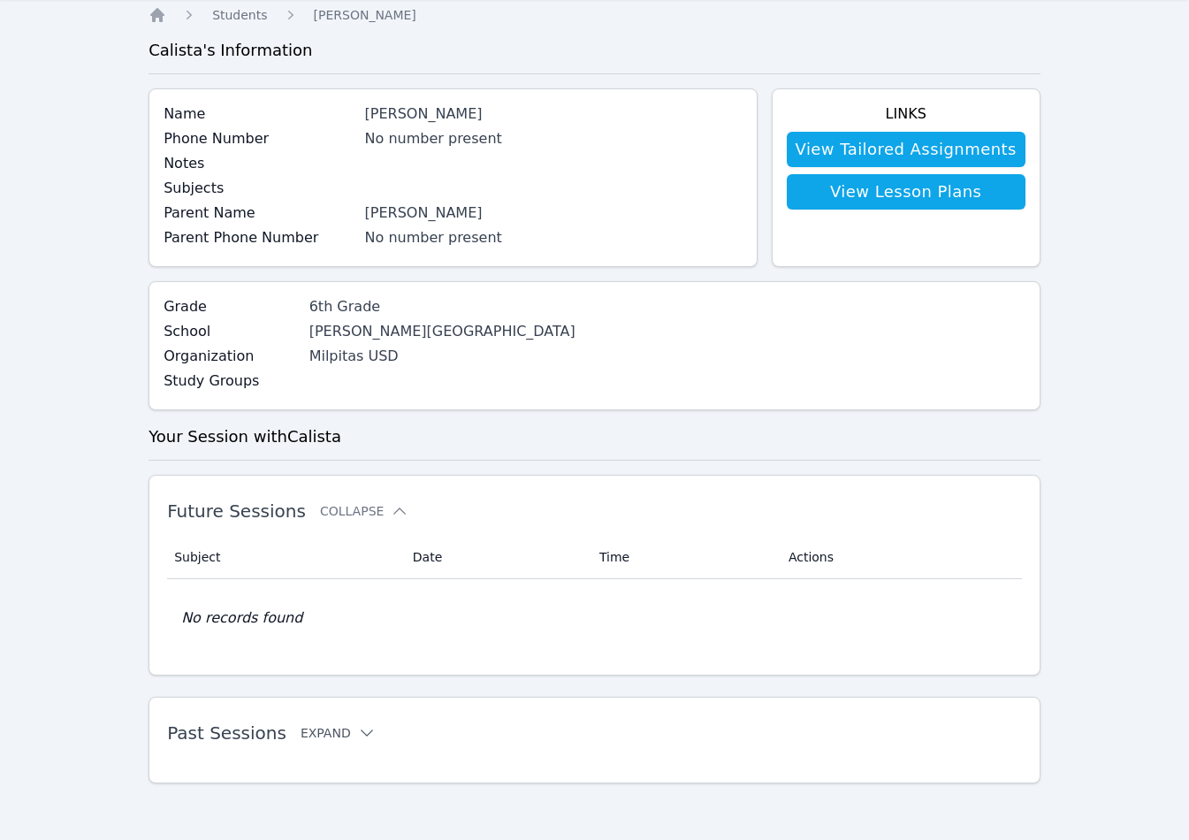
scroll to position [0, 0]
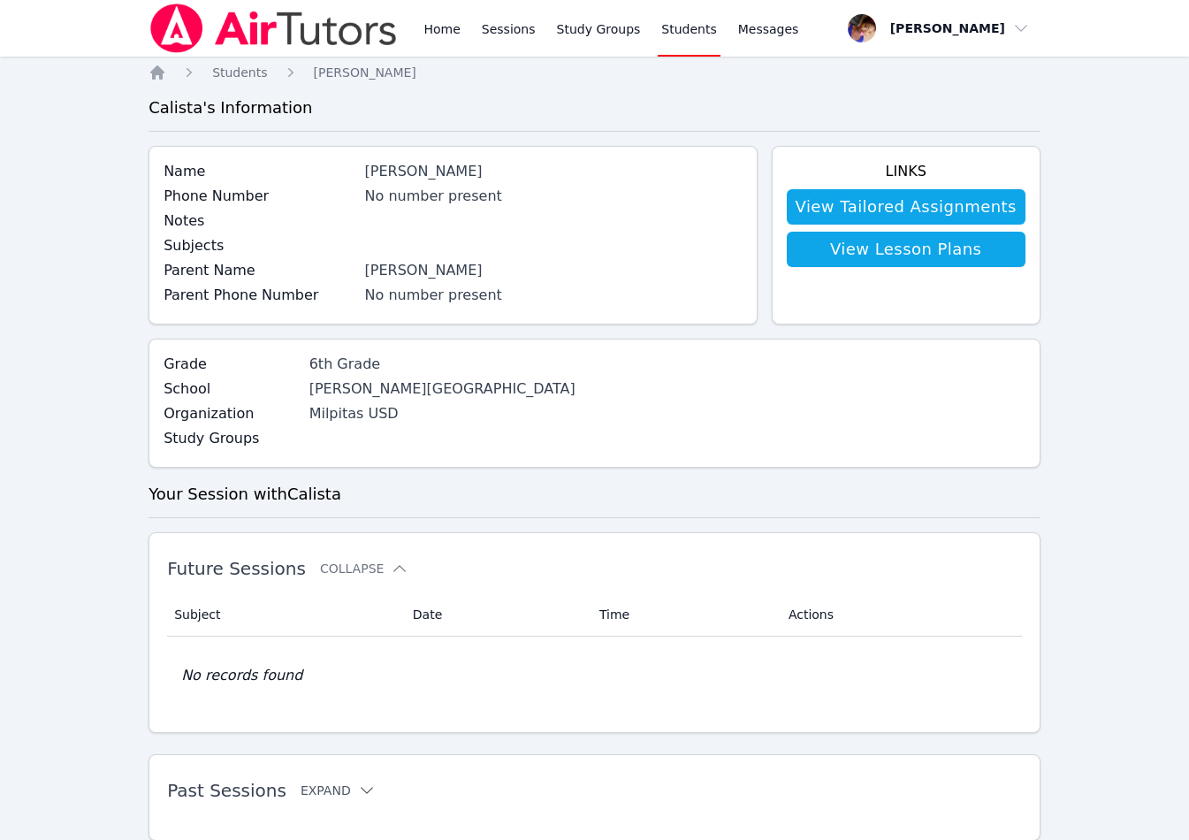
click at [663, 30] on link "Students" at bounding box center [689, 28] width 62 height 57
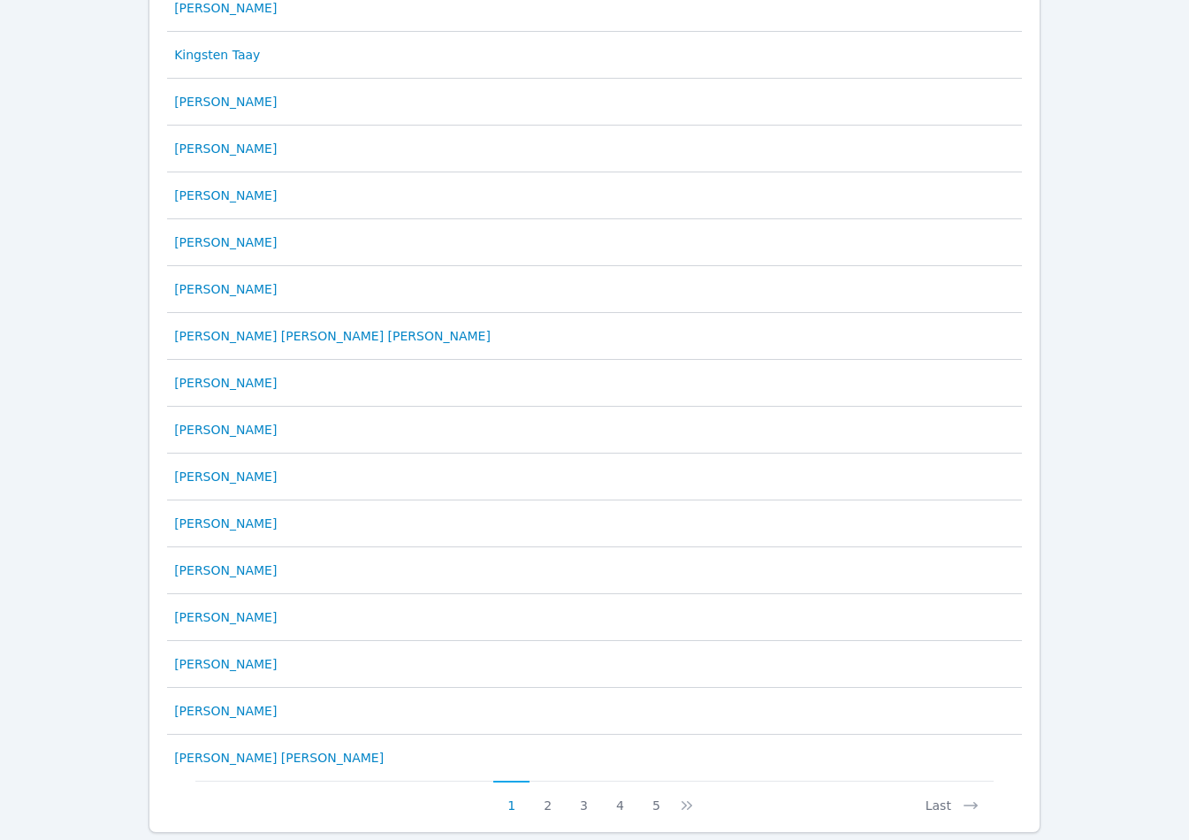
scroll to position [689, 0]
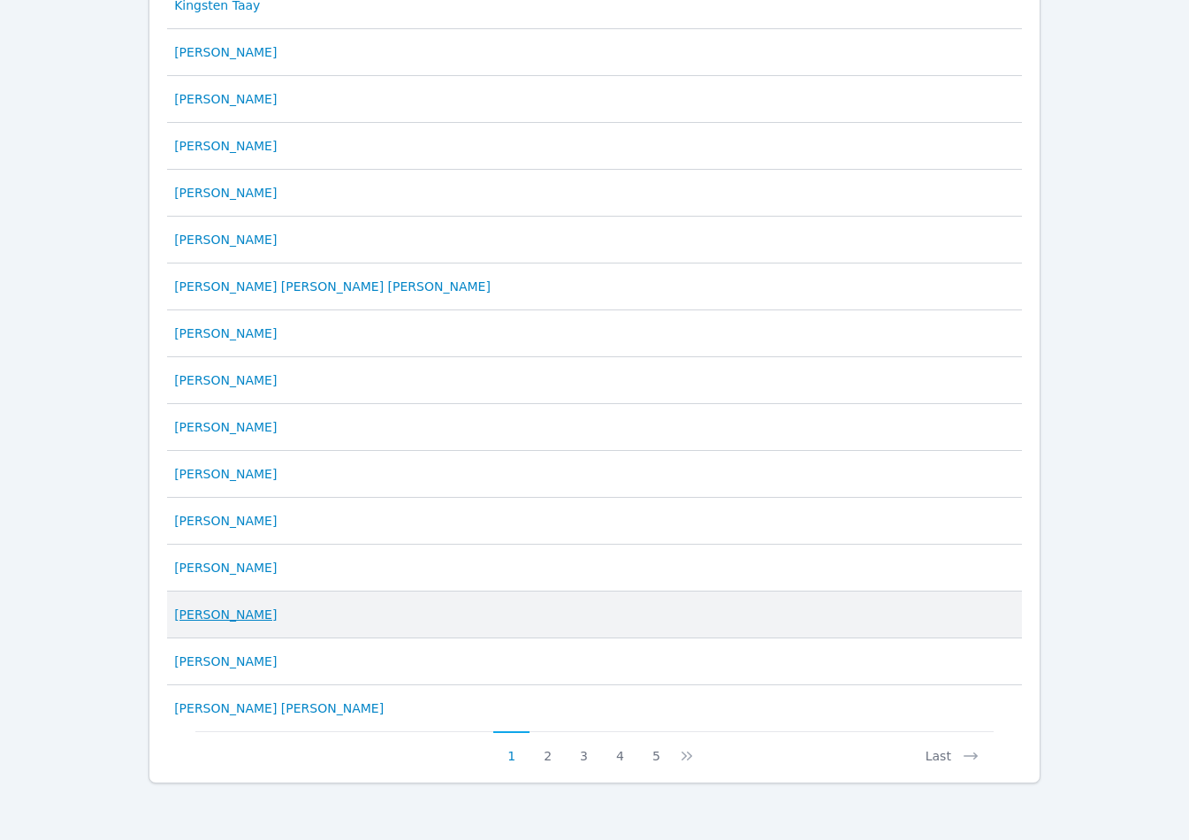
click at [210, 615] on link "Malachi Sanchez" at bounding box center [225, 615] width 103 height 18
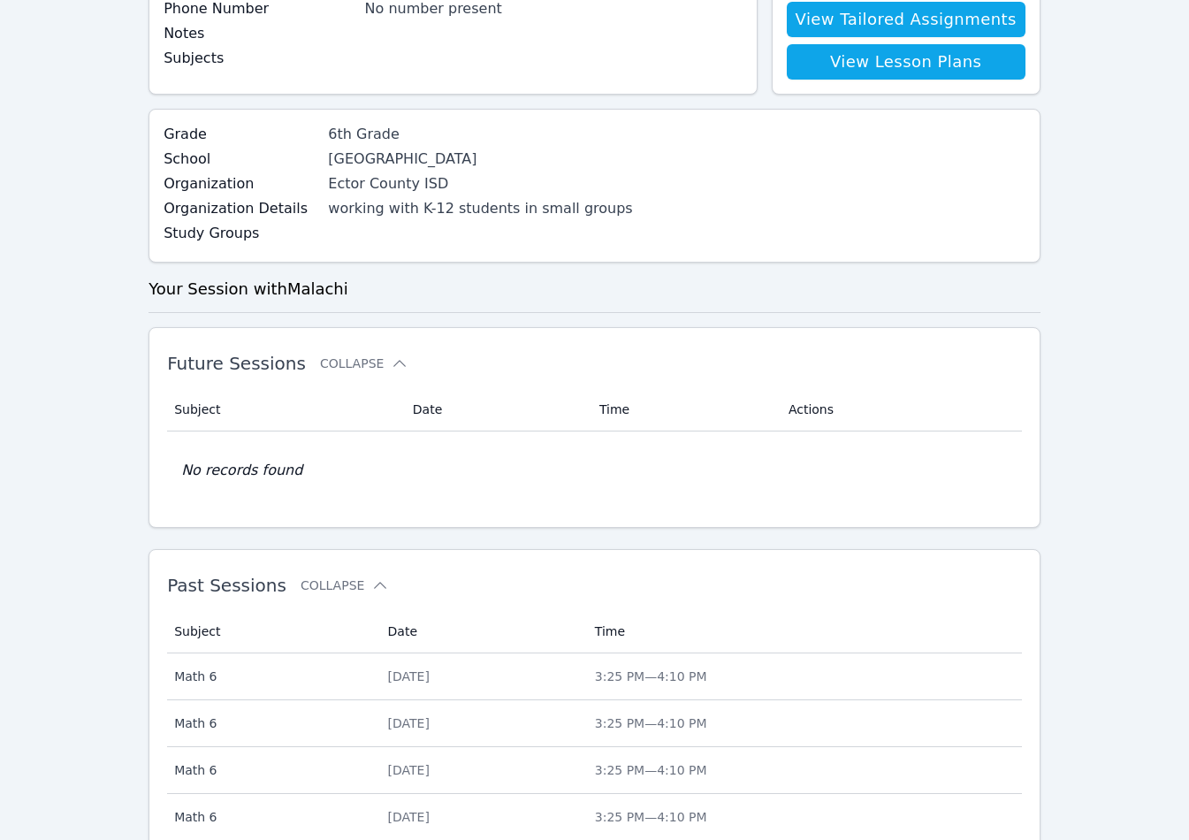
scroll to position [497, 0]
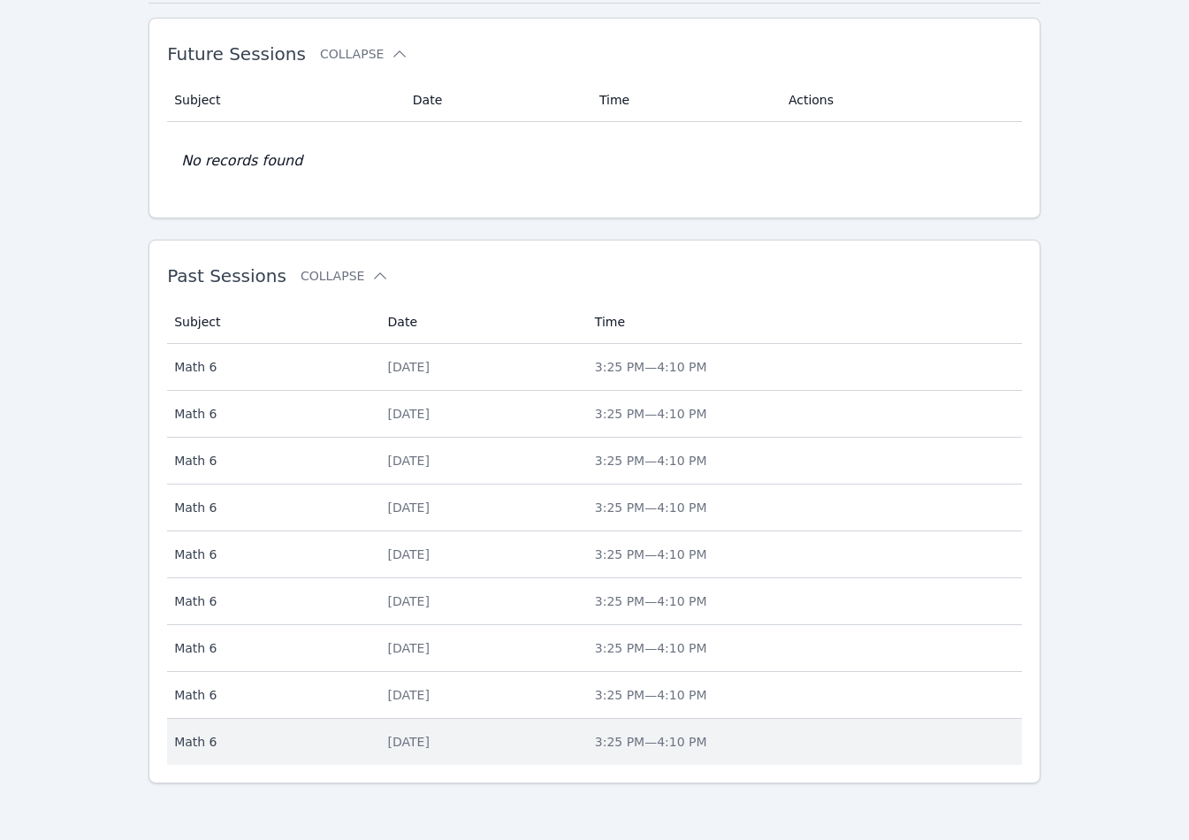
click at [179, 715] on span "Math 6" at bounding box center [270, 742] width 192 height 18
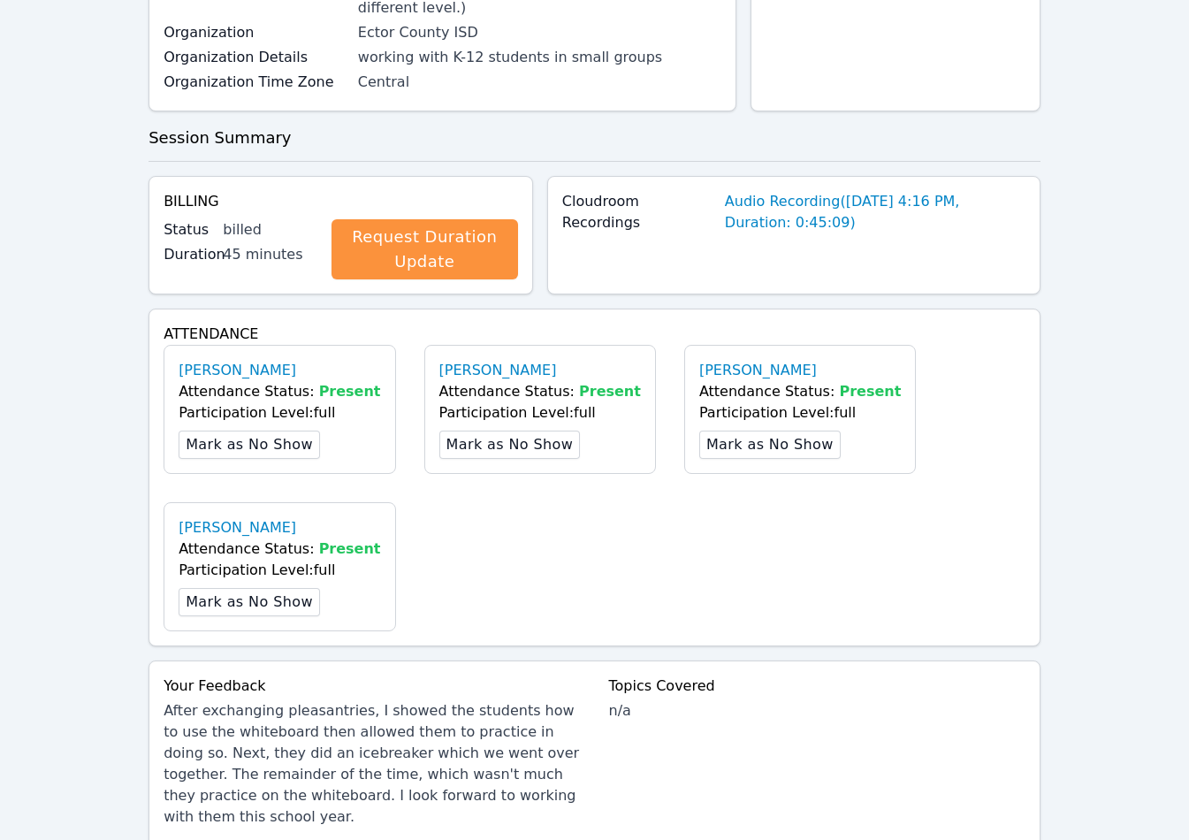
scroll to position [661, 0]
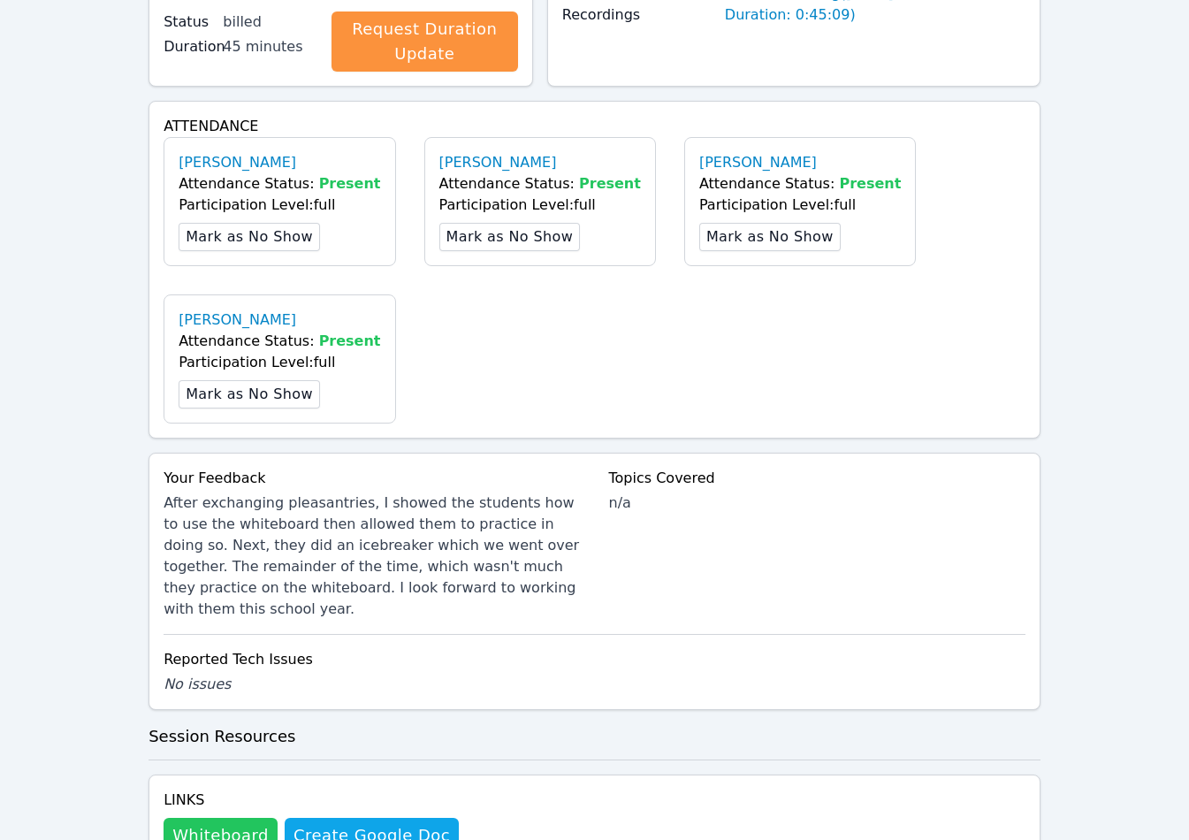
click at [223, 715] on button "Whiteboard" at bounding box center [221, 835] width 114 height 35
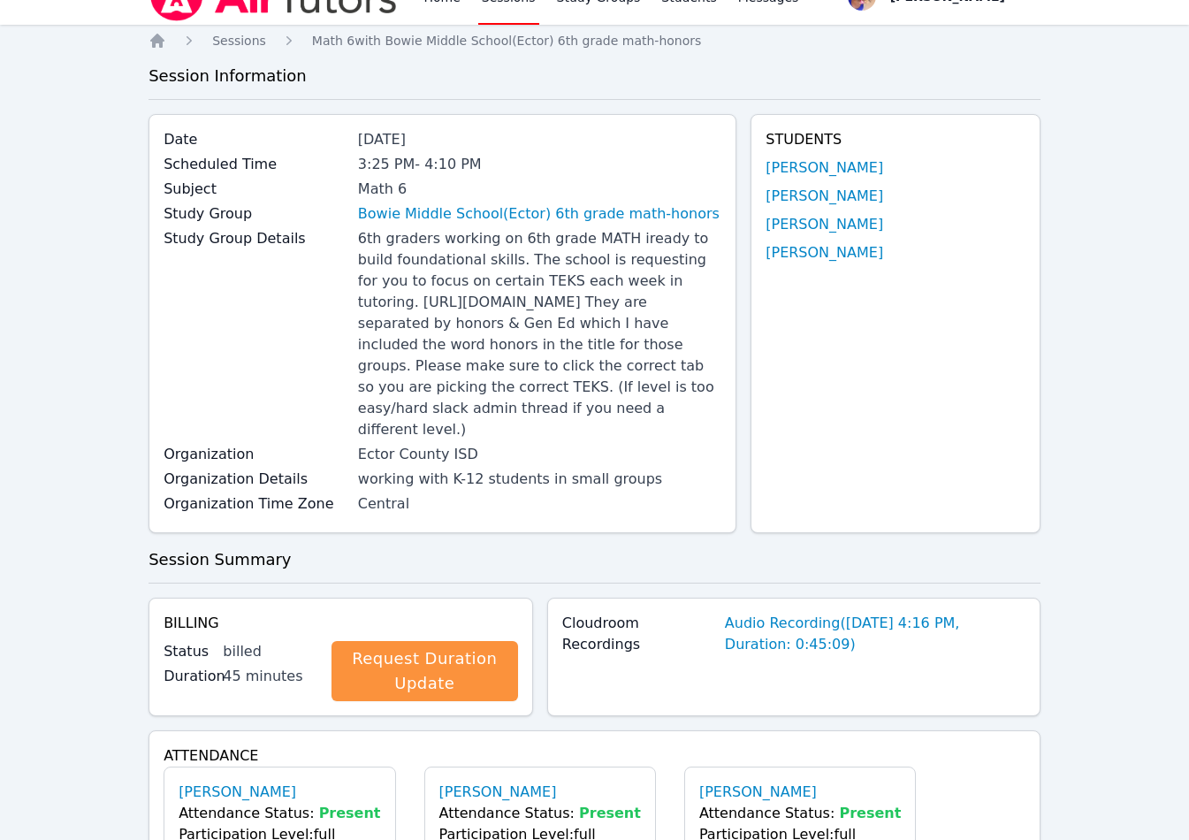
scroll to position [0, 0]
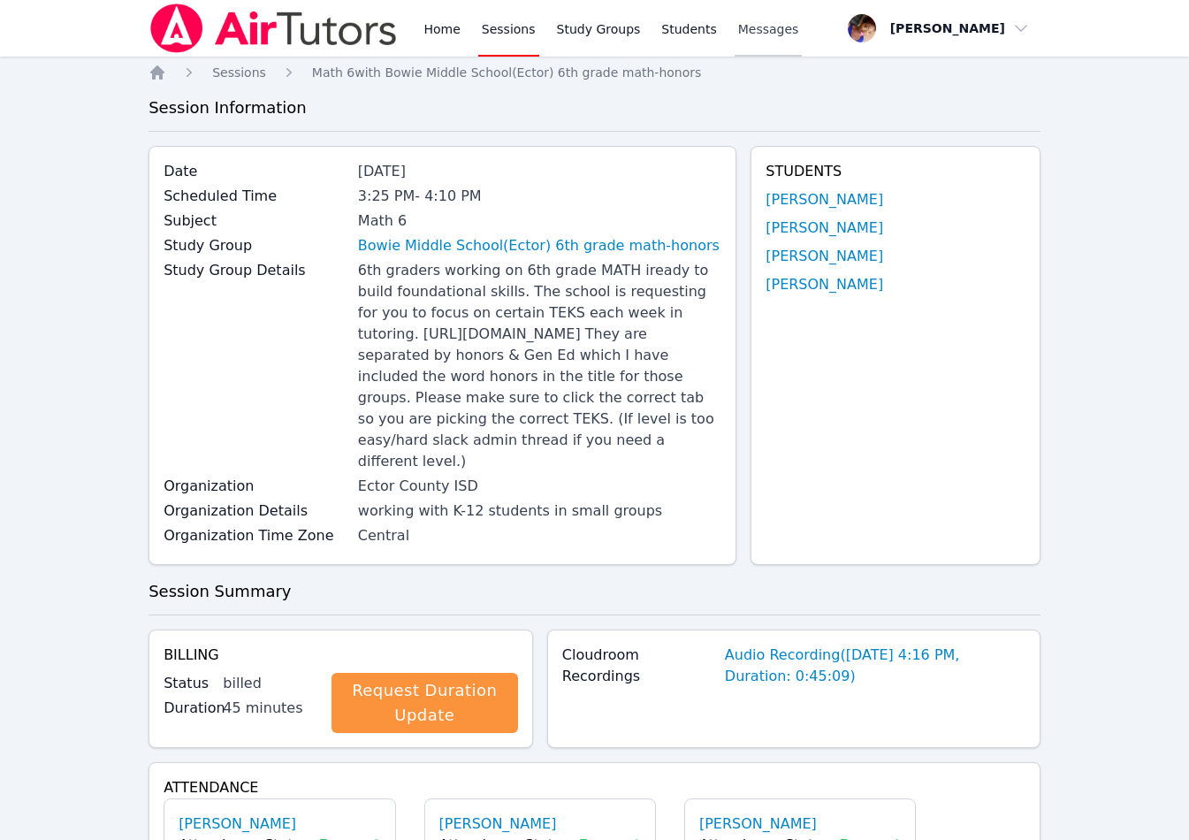
click at [667, 19] on link "Messages" at bounding box center [769, 28] width 68 height 57
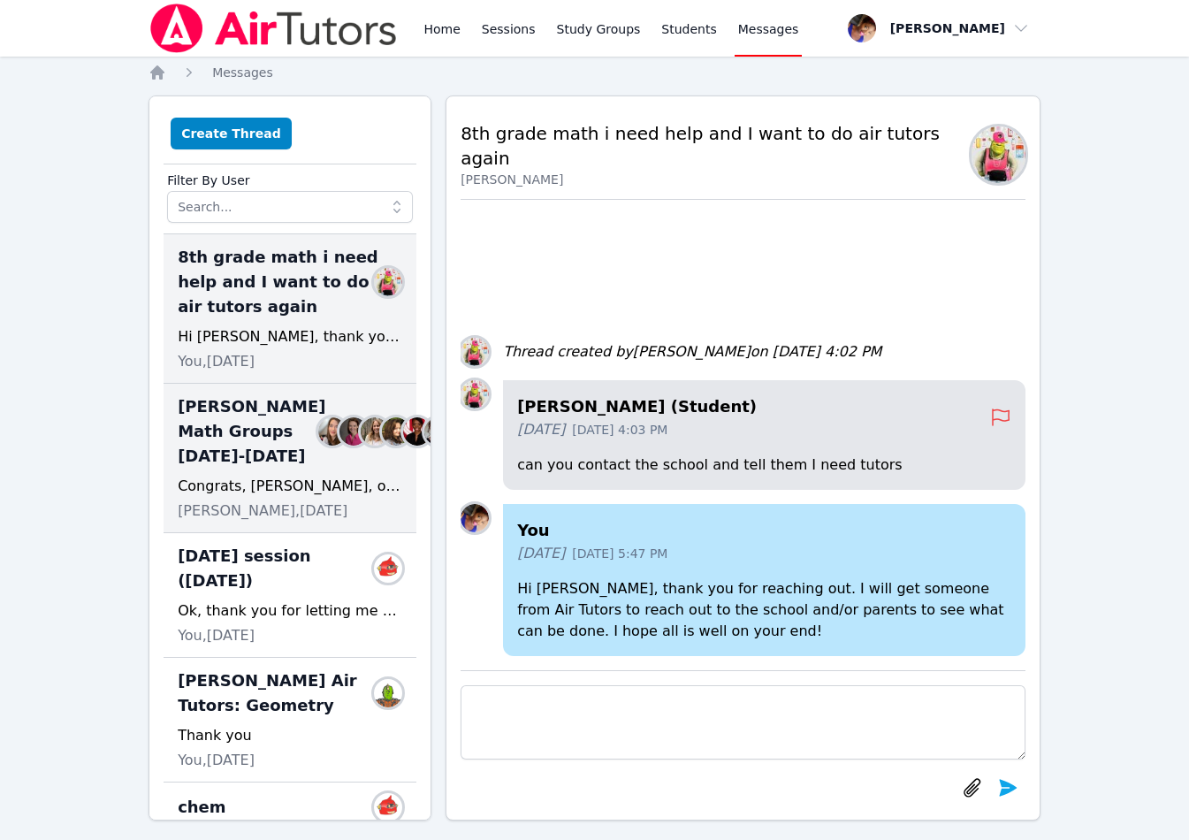
click at [382, 446] on img at bounding box center [396, 431] width 28 height 28
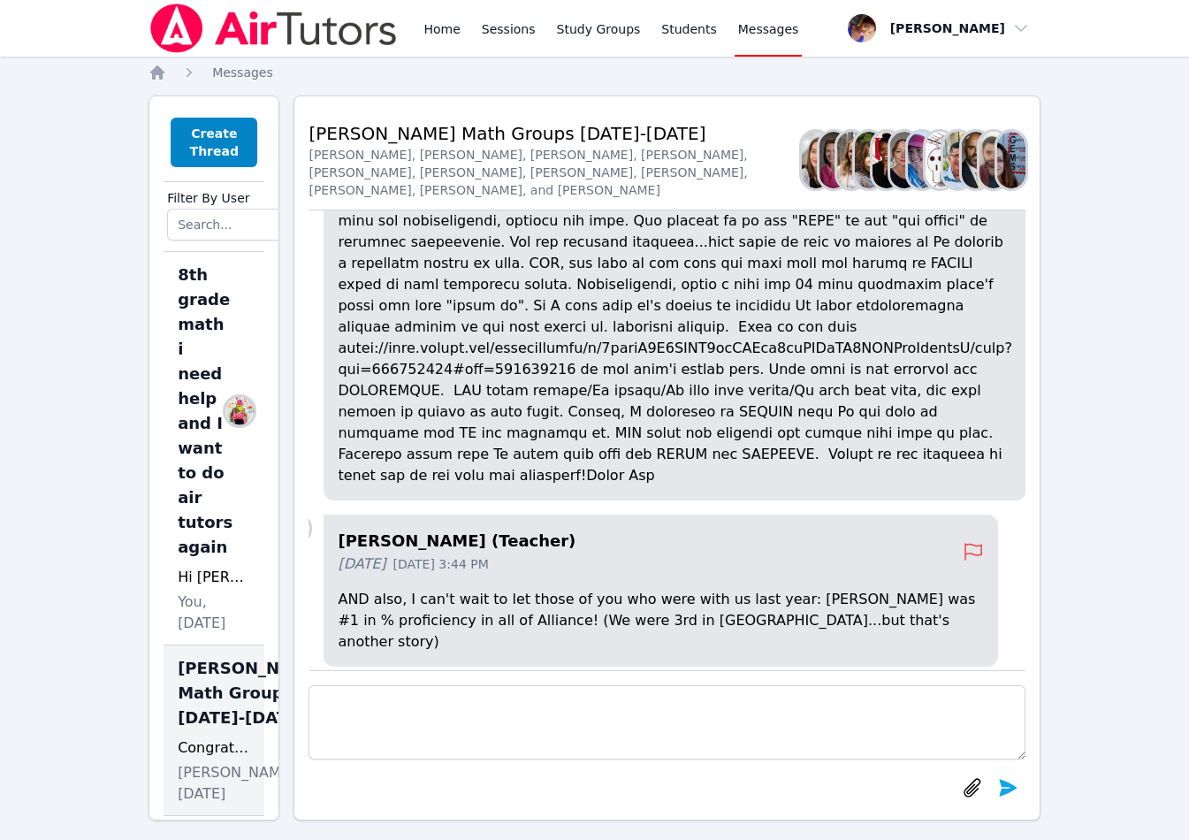
scroll to position [-301, 28]
